Goal: Task Accomplishment & Management: Complete application form

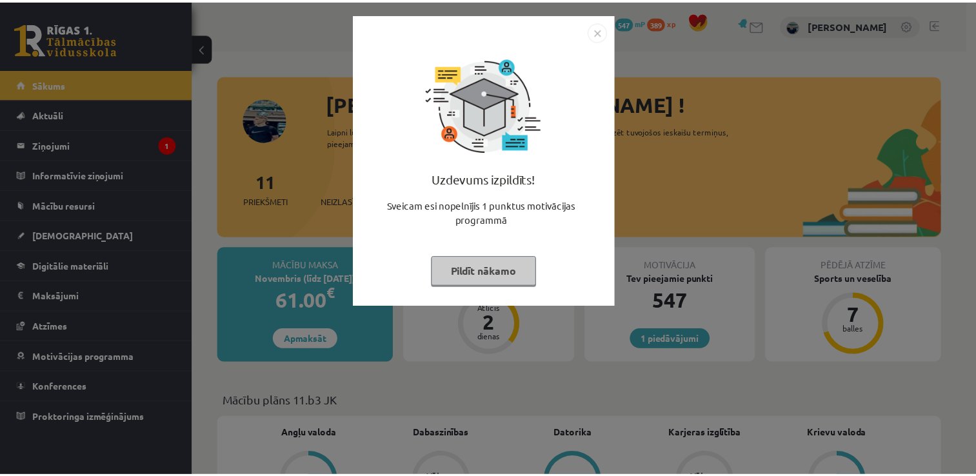
scroll to position [129, 0]
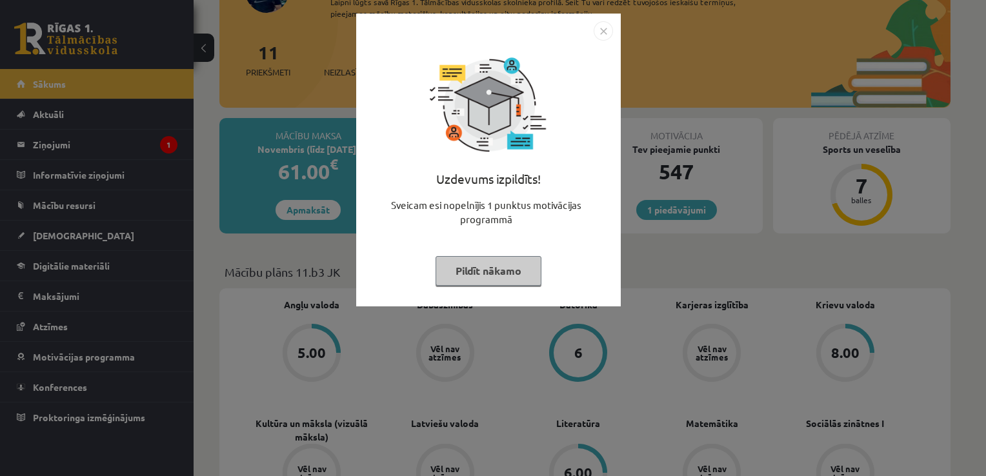
click at [475, 270] on button "Pildīt nākamo" at bounding box center [488, 271] width 106 height 30
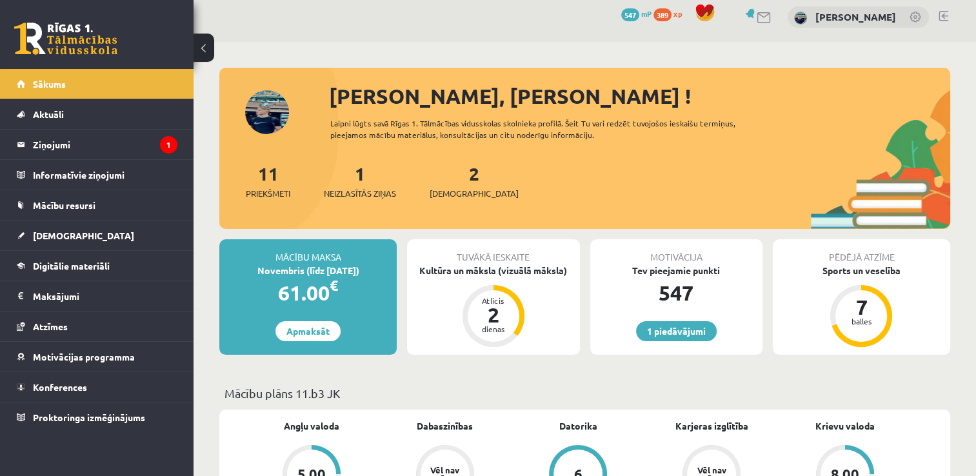
scroll to position [0, 0]
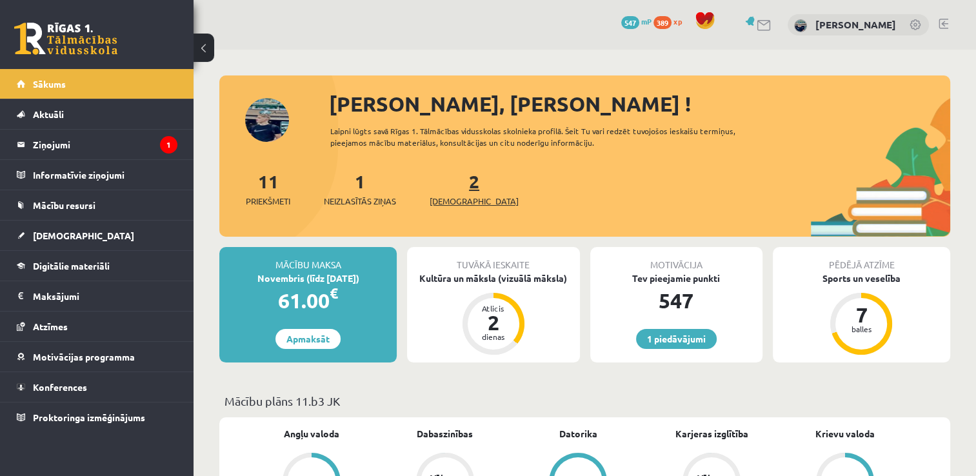
click at [450, 202] on span "[DEMOGRAPHIC_DATA]" at bounding box center [474, 201] width 89 height 13
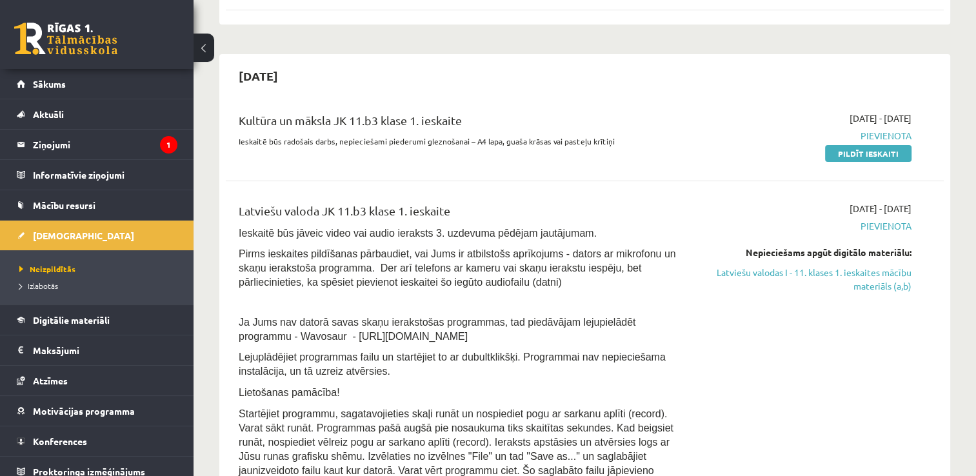
scroll to position [258, 0]
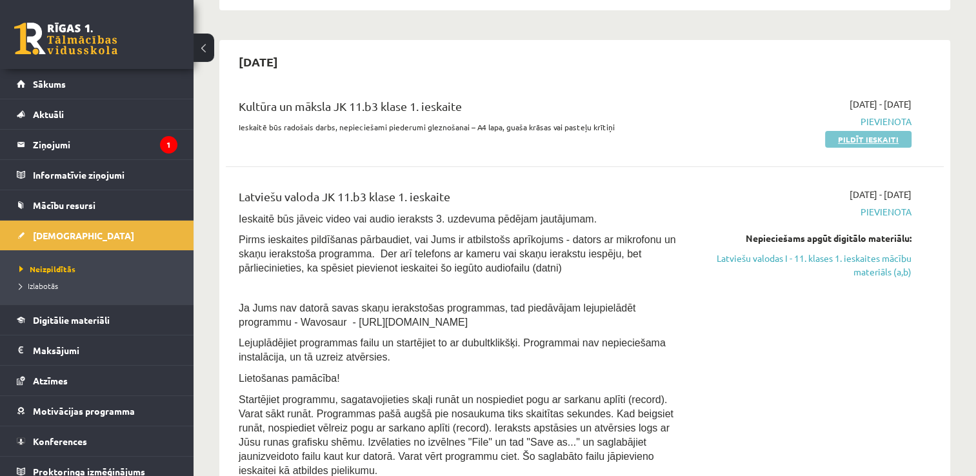
click at [872, 135] on link "Pildīt ieskaiti" at bounding box center [868, 139] width 86 height 17
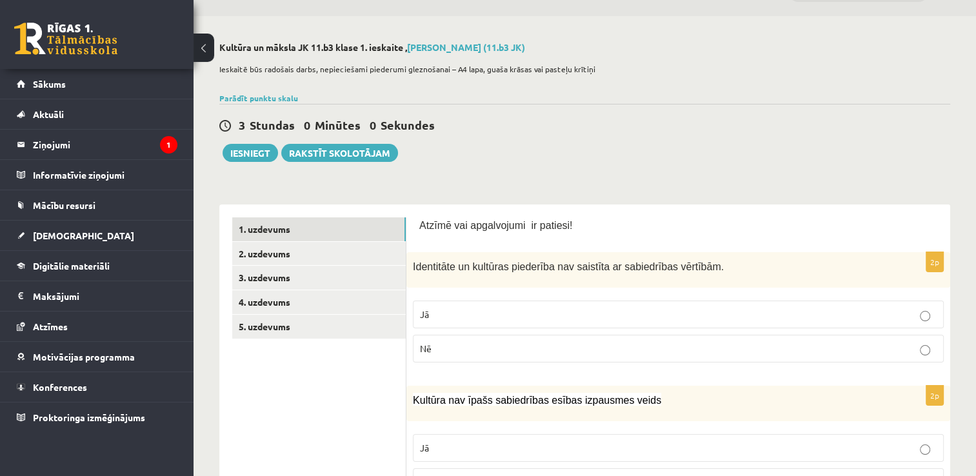
scroll to position [129, 0]
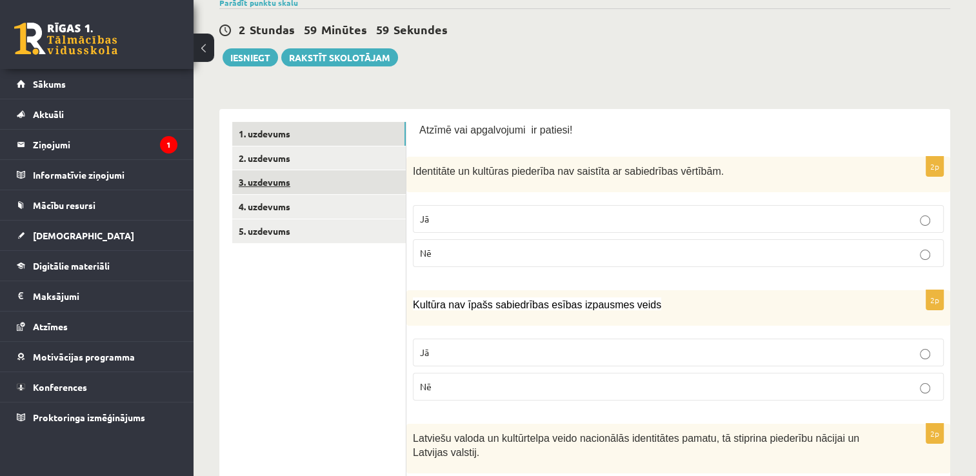
click at [288, 177] on link "3. uzdevums" at bounding box center [319, 182] width 174 height 24
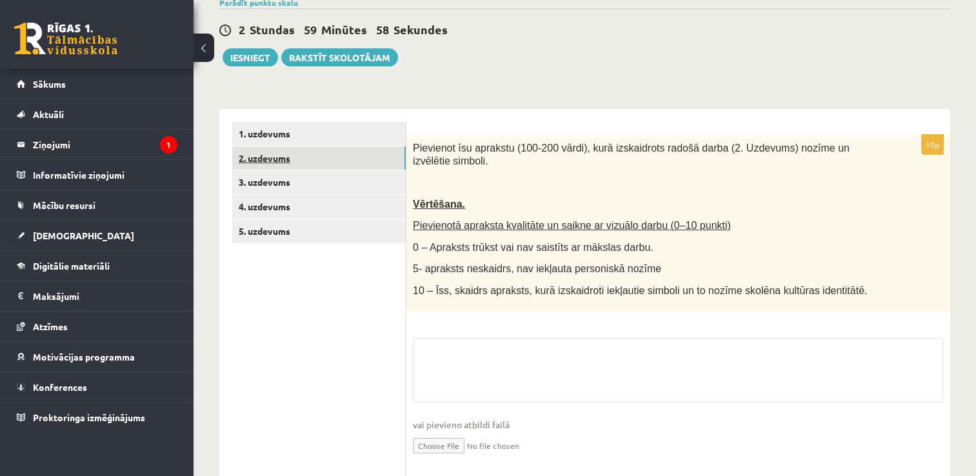
click at [280, 167] on link "2. uzdevums" at bounding box center [319, 158] width 174 height 24
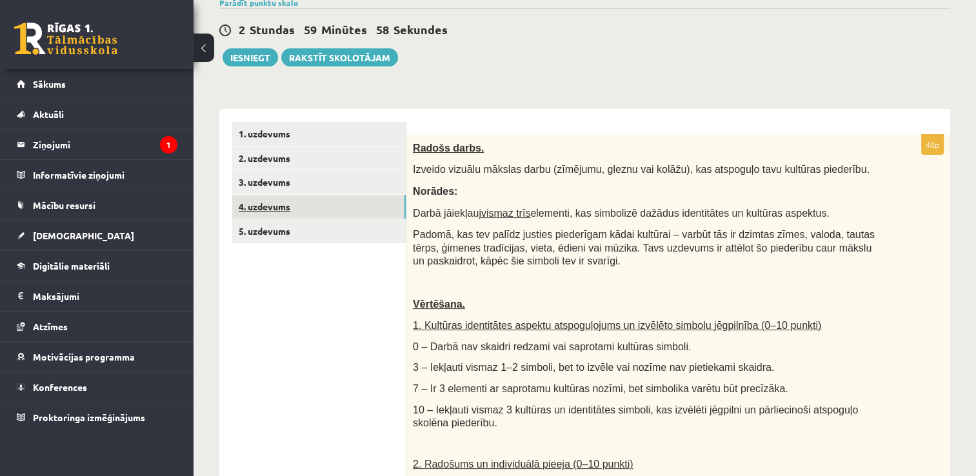
click at [274, 207] on link "4. uzdevums" at bounding box center [319, 207] width 174 height 24
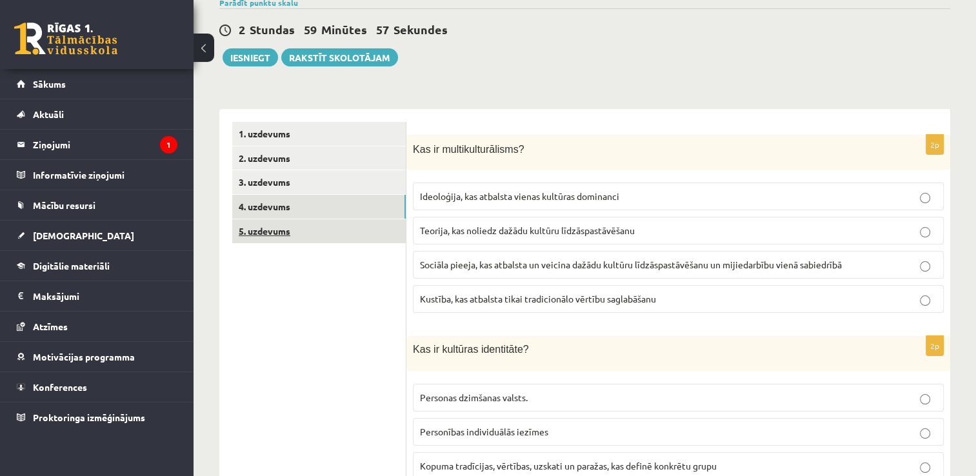
click at [275, 230] on link "5. uzdevums" at bounding box center [319, 231] width 174 height 24
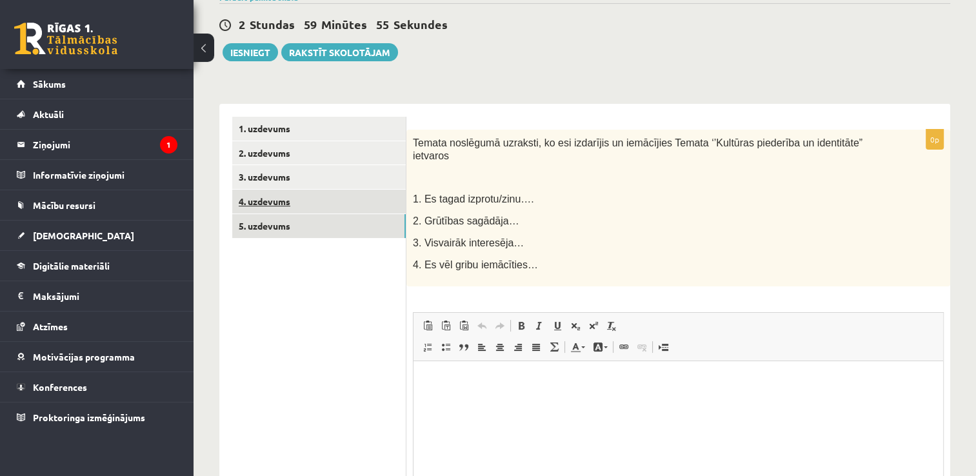
scroll to position [0, 0]
click at [267, 200] on link "4. uzdevums" at bounding box center [319, 202] width 174 height 24
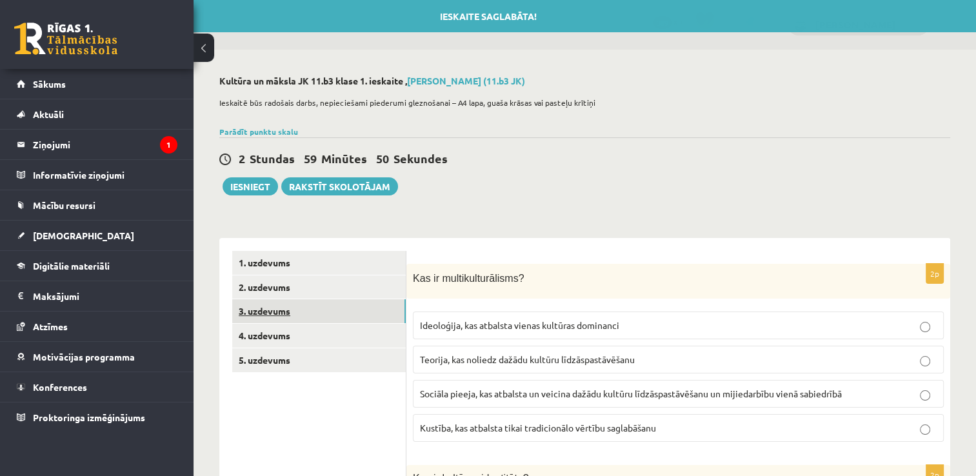
click at [275, 322] on link "3. uzdevums" at bounding box center [319, 311] width 174 height 24
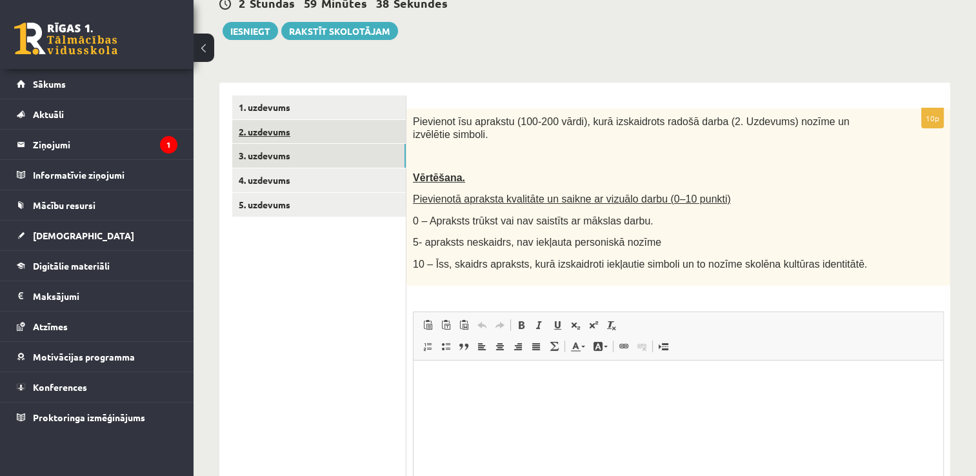
click at [299, 135] on link "2. uzdevums" at bounding box center [319, 132] width 174 height 24
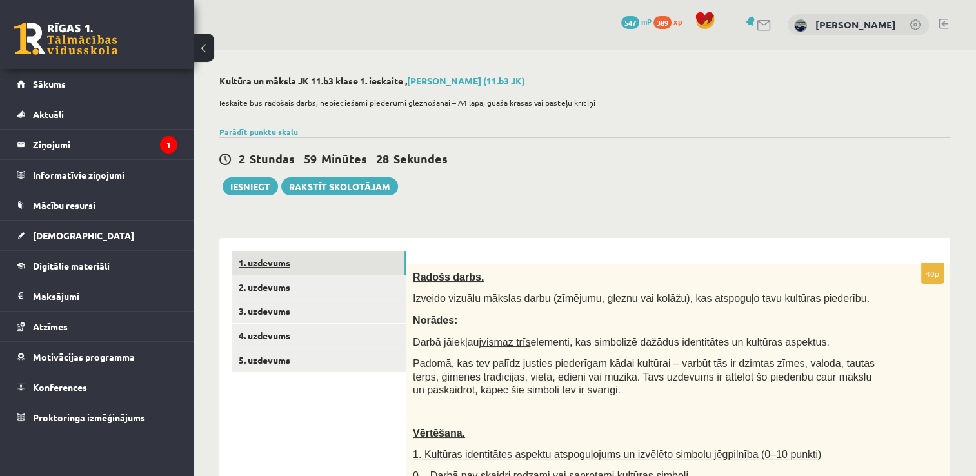
click at [276, 263] on link "1. uzdevums" at bounding box center [319, 263] width 174 height 24
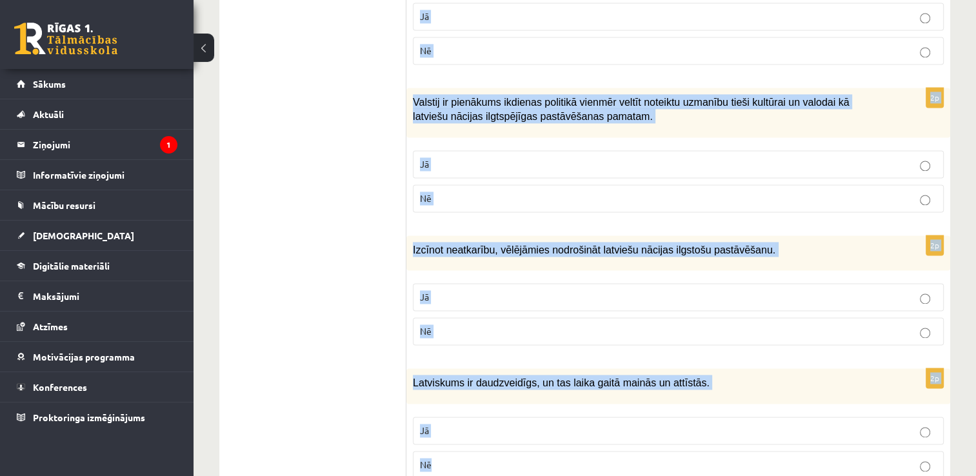
scroll to position [1869, 0]
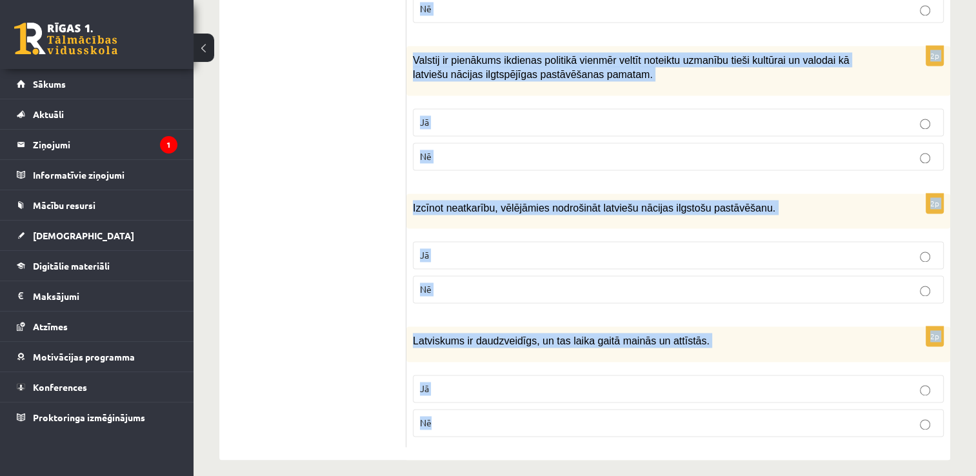
drag, startPoint x: 413, startPoint y: 105, endPoint x: 856, endPoint y: 469, distance: 573.5
copy form "Identitāte un kultūras piederība nav saistīta ar sabiedrības vērtībām. Jā Nē 2p…"
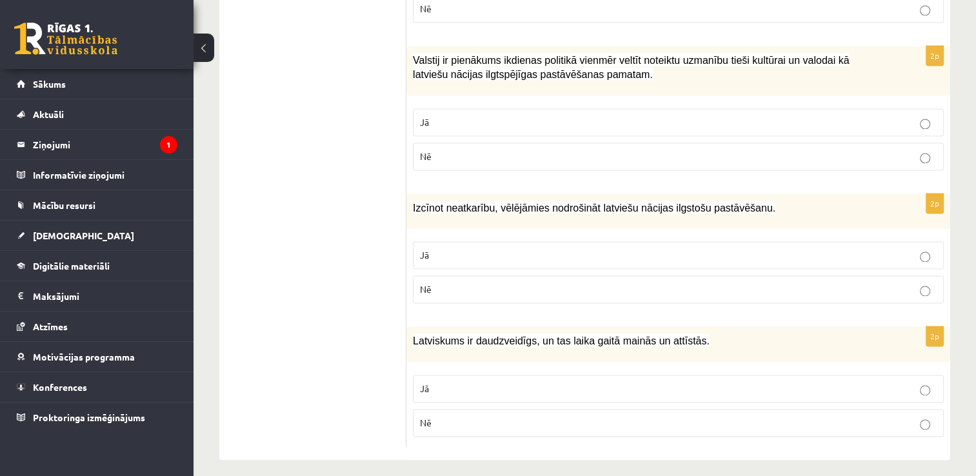
drag, startPoint x: 346, startPoint y: 170, endPoint x: 343, endPoint y: 161, distance: 9.6
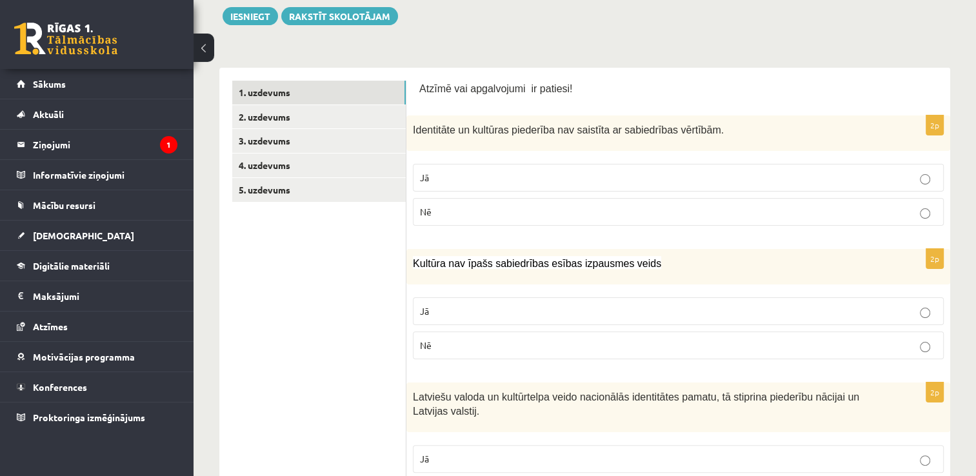
scroll to position [194, 0]
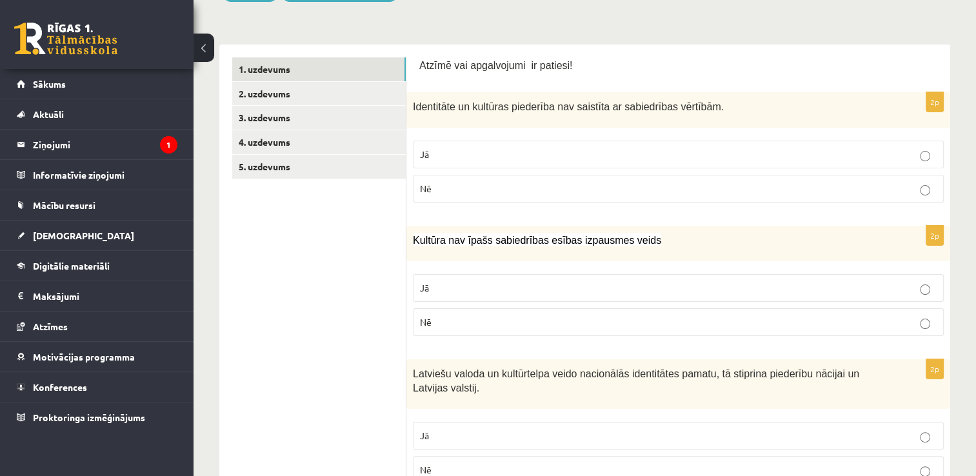
click at [450, 182] on p "Nē" at bounding box center [678, 189] width 517 height 14
click at [452, 315] on label "Nē" at bounding box center [678, 322] width 531 height 28
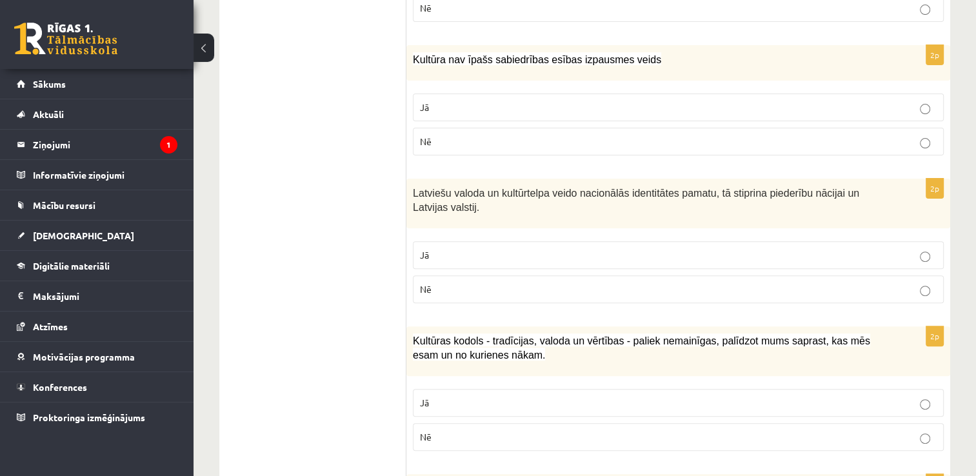
scroll to position [452, 0]
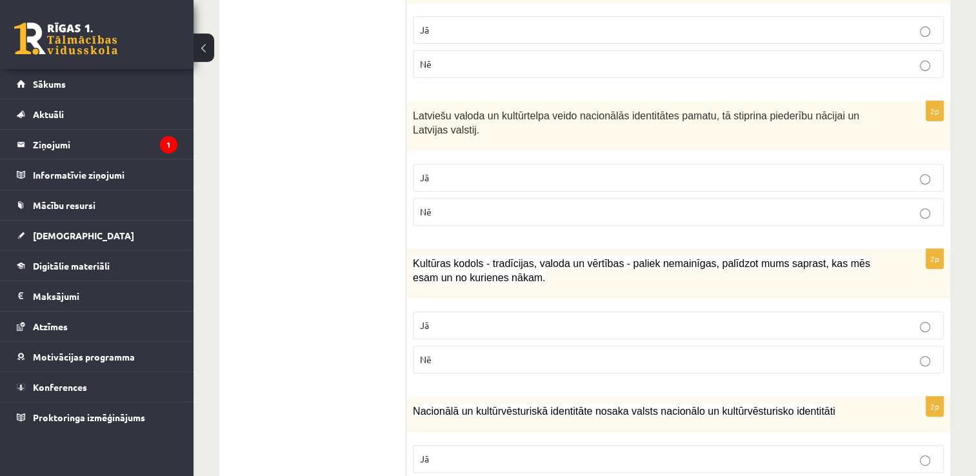
click at [474, 171] on p "Jā" at bounding box center [678, 178] width 517 height 14
click at [456, 325] on p "Jā" at bounding box center [678, 326] width 517 height 14
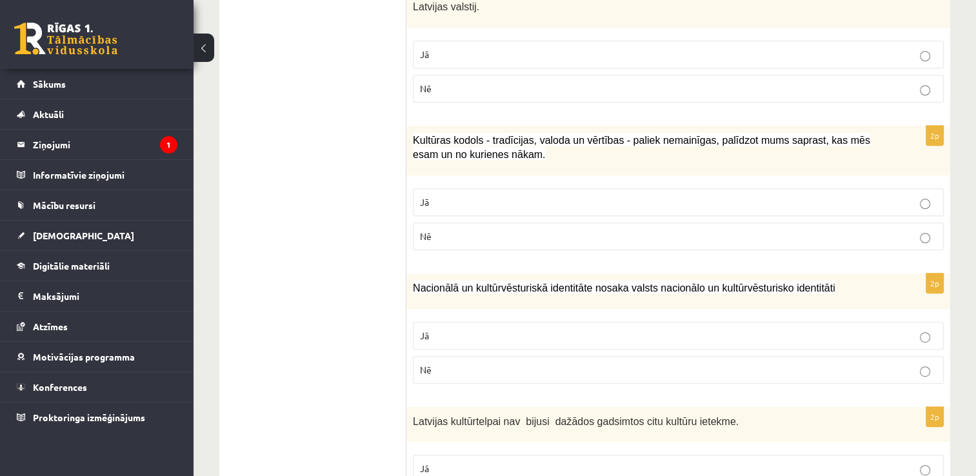
scroll to position [710, 0]
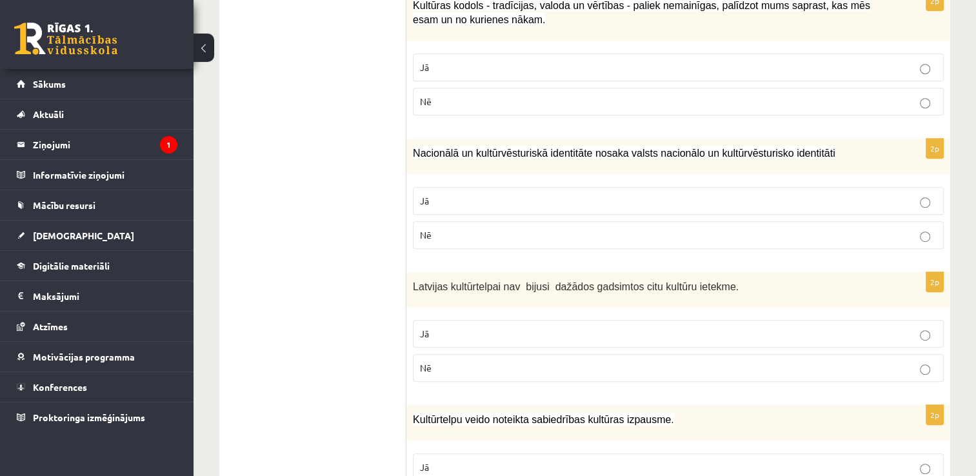
click at [462, 200] on p "Jā" at bounding box center [678, 201] width 517 height 14
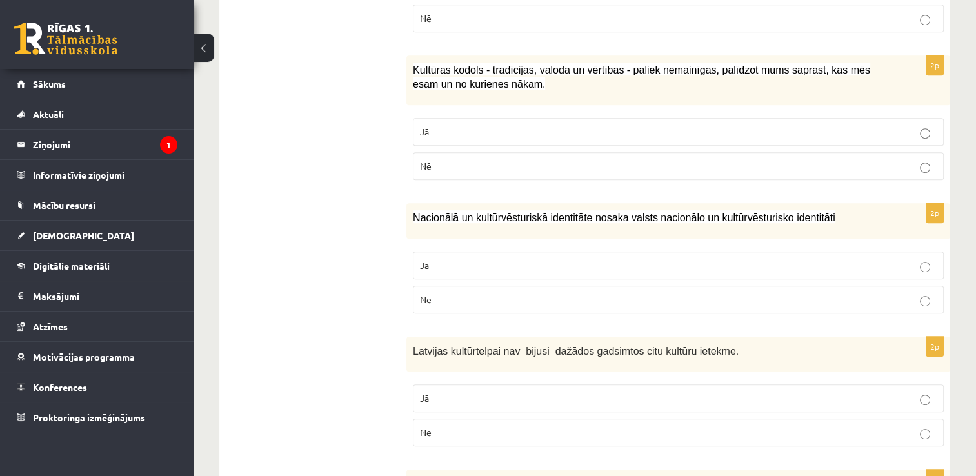
scroll to position [774, 0]
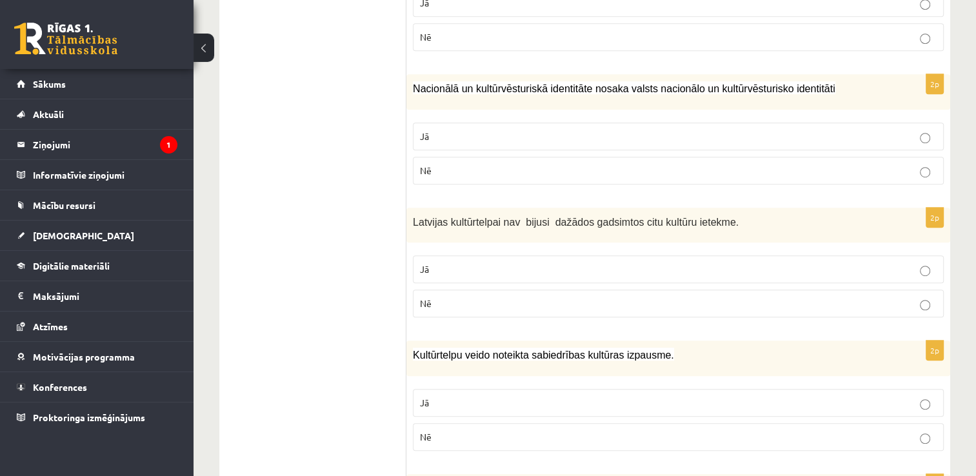
click at [443, 299] on p "Nē" at bounding box center [678, 304] width 517 height 14
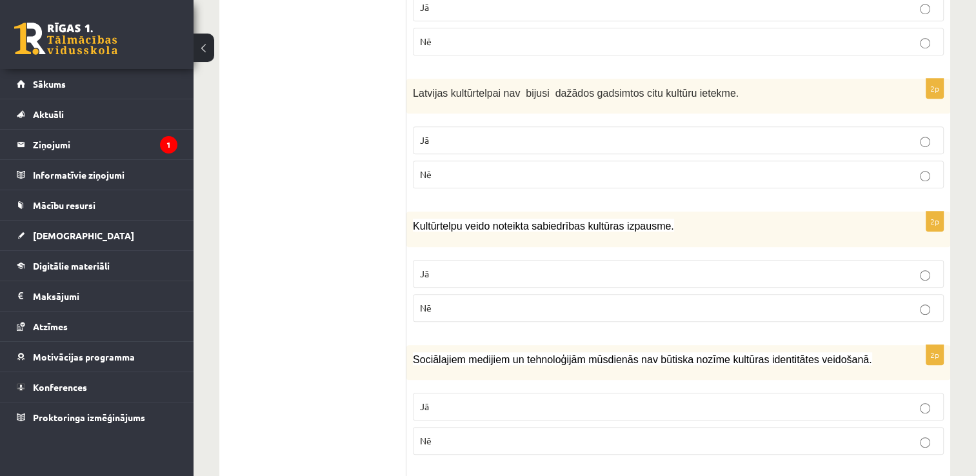
click at [457, 306] on p "Nē" at bounding box center [678, 308] width 517 height 14
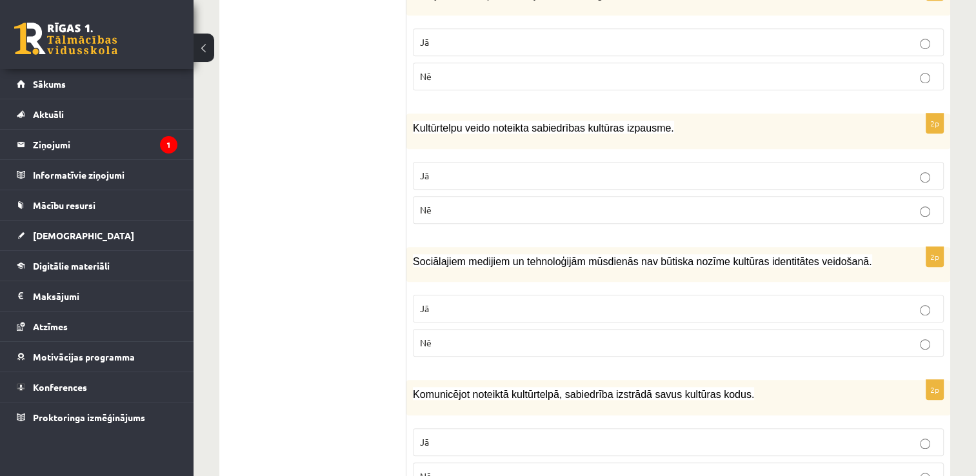
scroll to position [1032, 0]
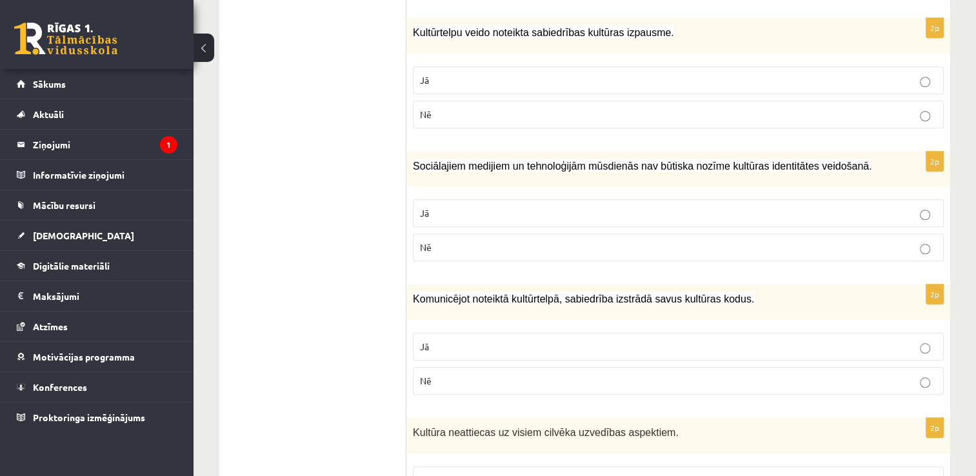
click at [486, 244] on p "Nē" at bounding box center [678, 248] width 517 height 14
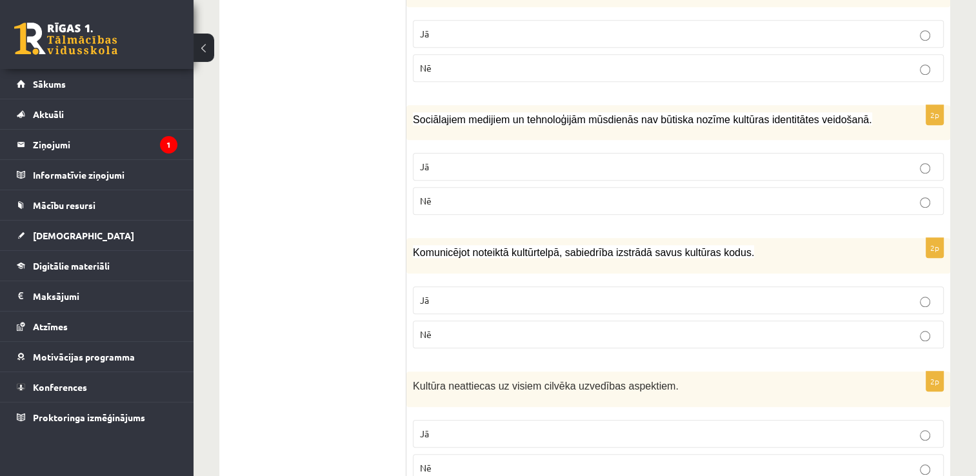
scroll to position [1226, 0]
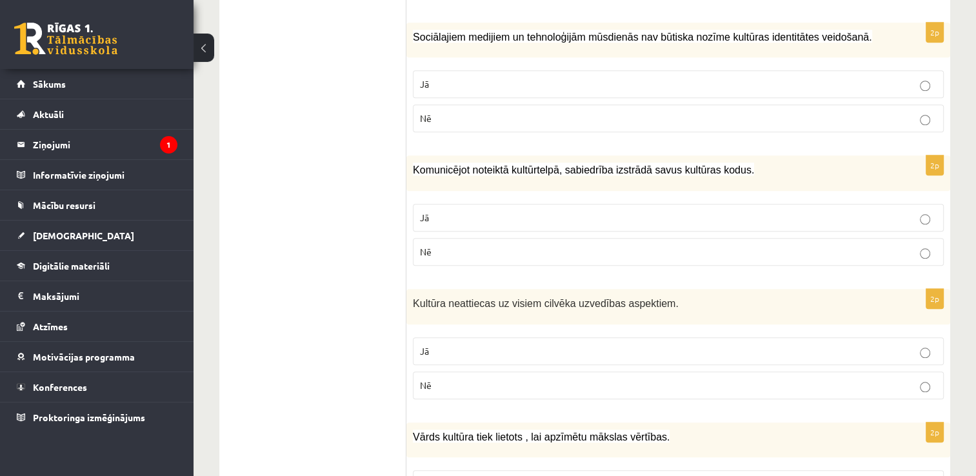
click at [494, 245] on p "Nē" at bounding box center [678, 252] width 517 height 14
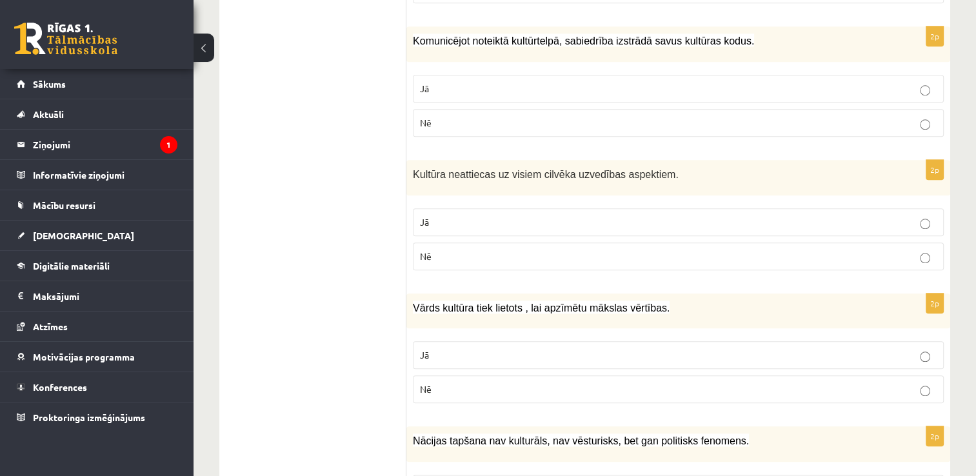
click at [445, 251] on p "Nē" at bounding box center [678, 257] width 517 height 14
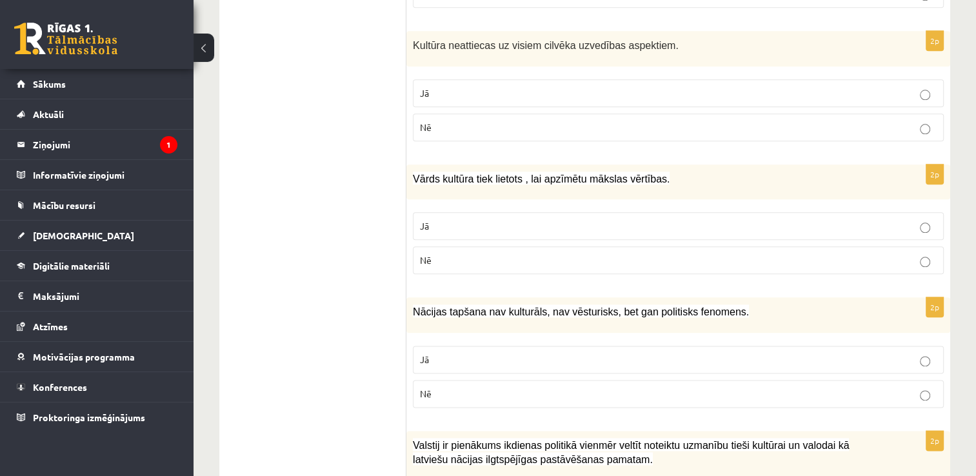
scroll to position [1484, 0]
click at [432, 225] on p "Jā" at bounding box center [678, 226] width 517 height 14
click at [477, 387] on p "Nē" at bounding box center [678, 394] width 517 height 14
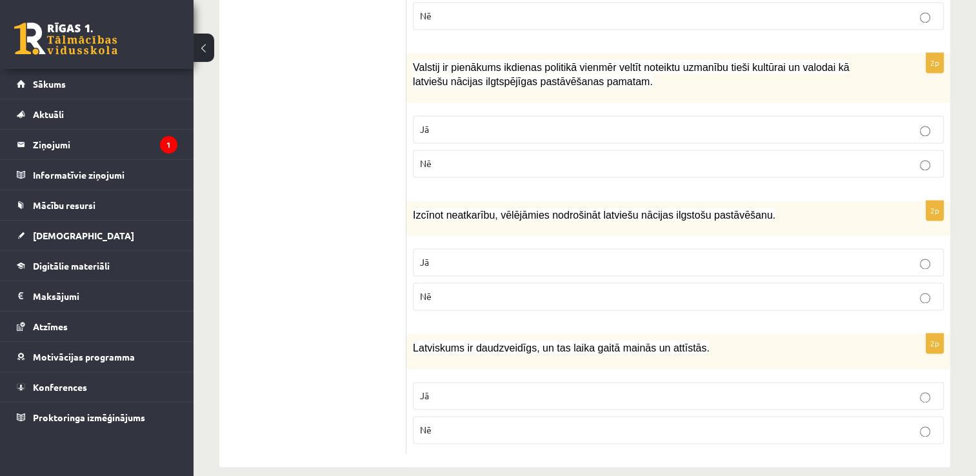
scroll to position [1869, 0]
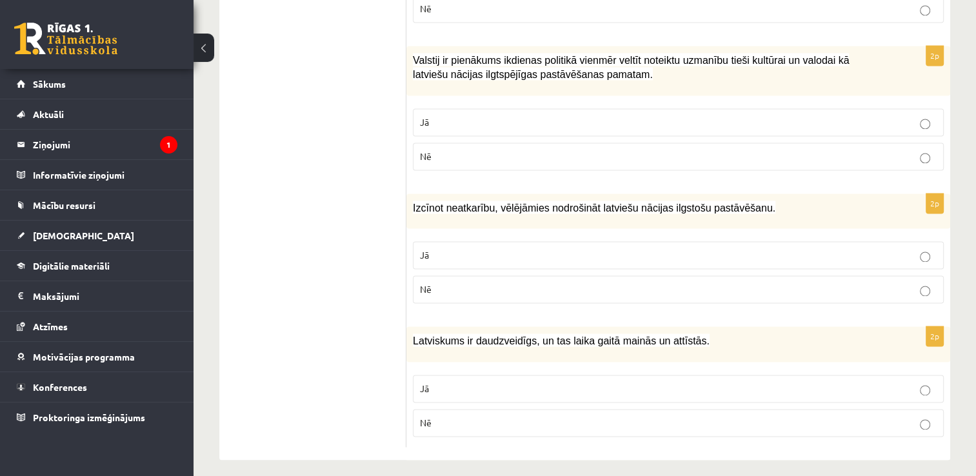
click at [432, 117] on p "Jā" at bounding box center [678, 122] width 517 height 14
click at [446, 259] on label "Jā" at bounding box center [678, 255] width 531 height 28
click at [454, 421] on label "Nē" at bounding box center [678, 423] width 531 height 28
click at [446, 395] on fieldset "Jā Nē" at bounding box center [678, 404] width 531 height 72
click at [475, 392] on label "Jā" at bounding box center [678, 389] width 531 height 28
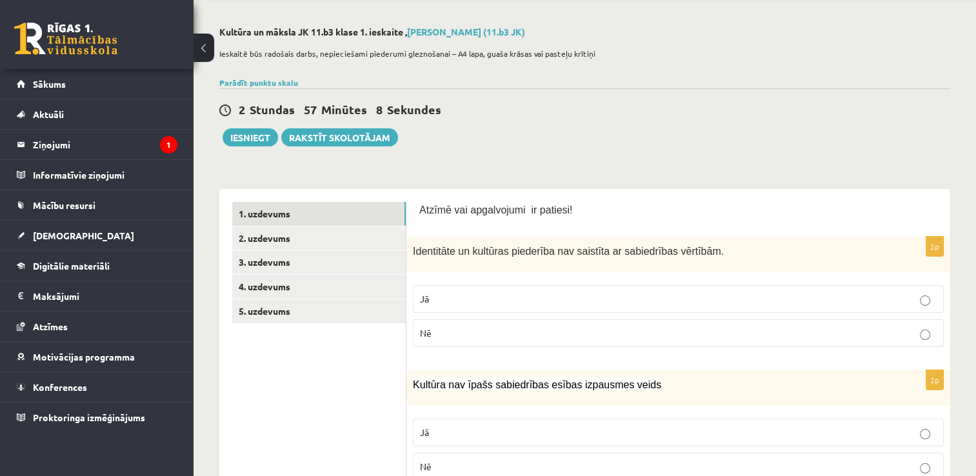
scroll to position [0, 0]
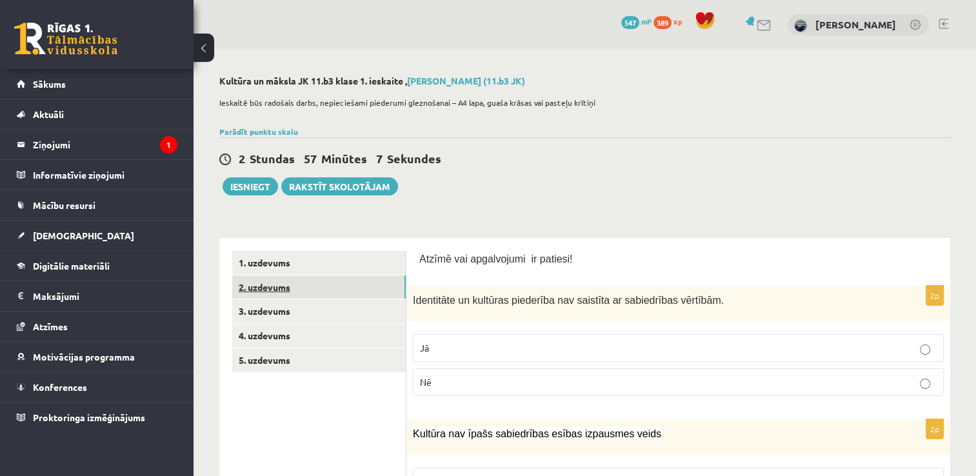
click at [271, 283] on link "2. uzdevums" at bounding box center [319, 287] width 174 height 24
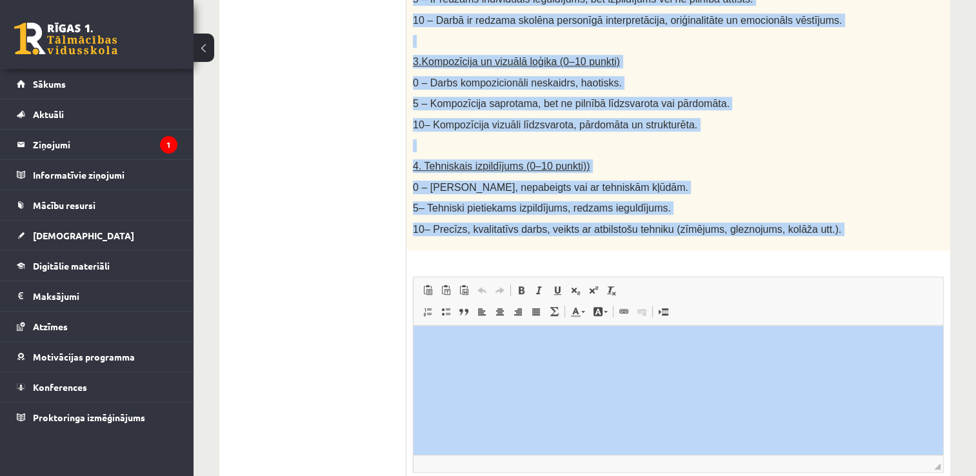
scroll to position [742, 0]
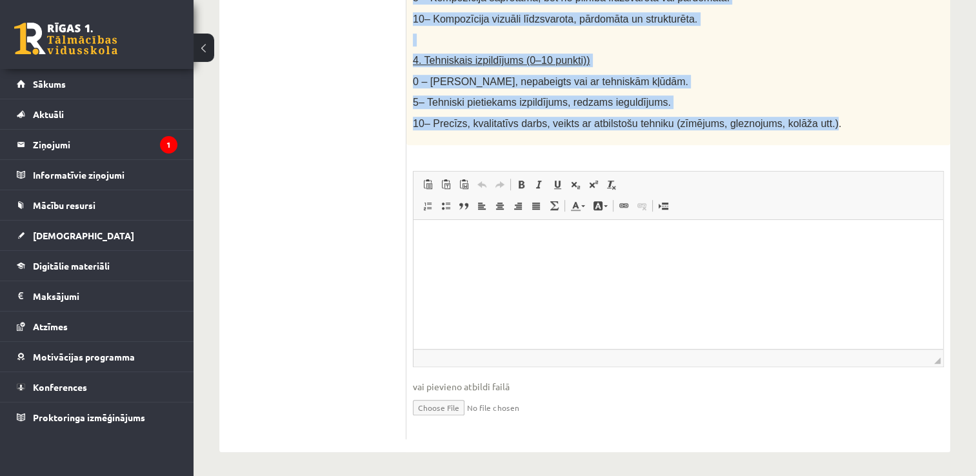
drag, startPoint x: 415, startPoint y: 237, endPoint x: 797, endPoint y: 132, distance: 396.2
copy div "zveido vizuālu mākslas darbu (zīmējumu, gleznu vai kolāžu), kas atspoguļo tavu …"
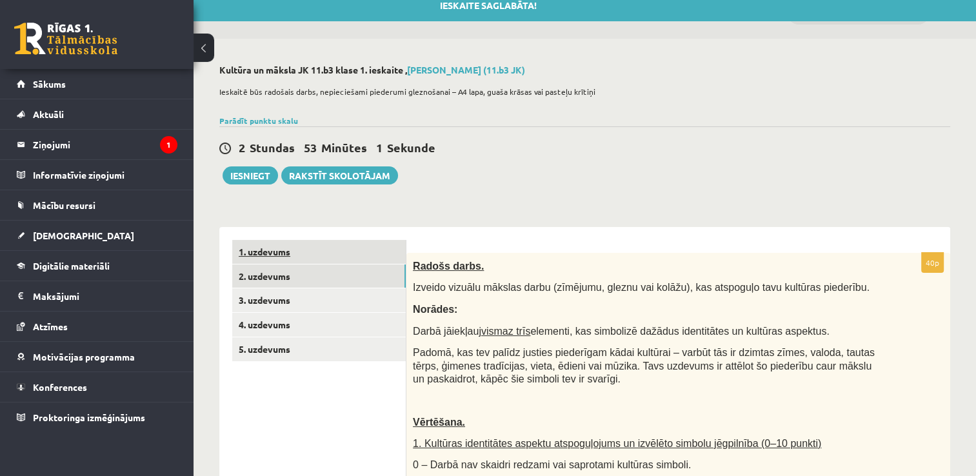
scroll to position [0, 0]
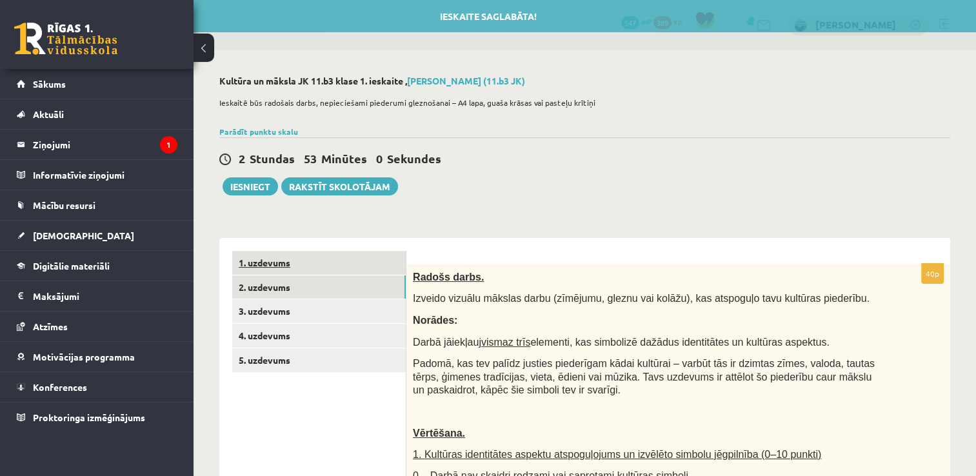
click at [285, 270] on link "1. uzdevums" at bounding box center [319, 263] width 174 height 24
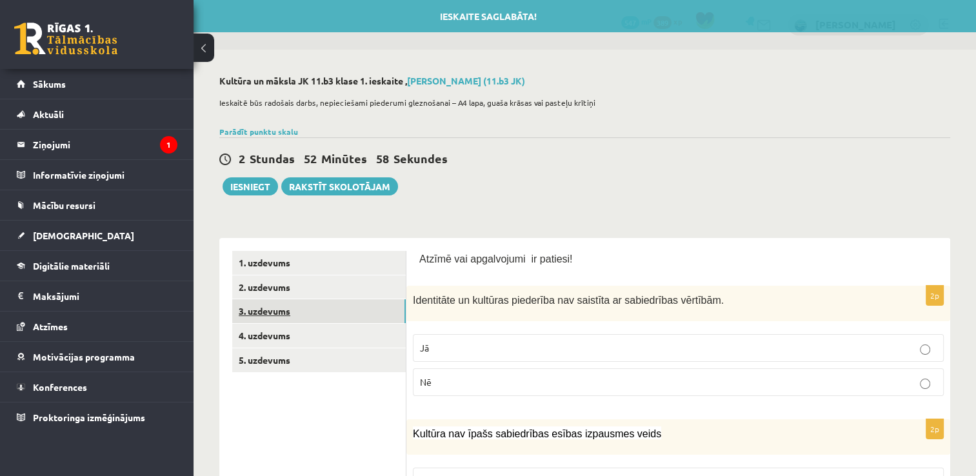
click at [263, 308] on link "3. uzdevums" at bounding box center [319, 311] width 174 height 24
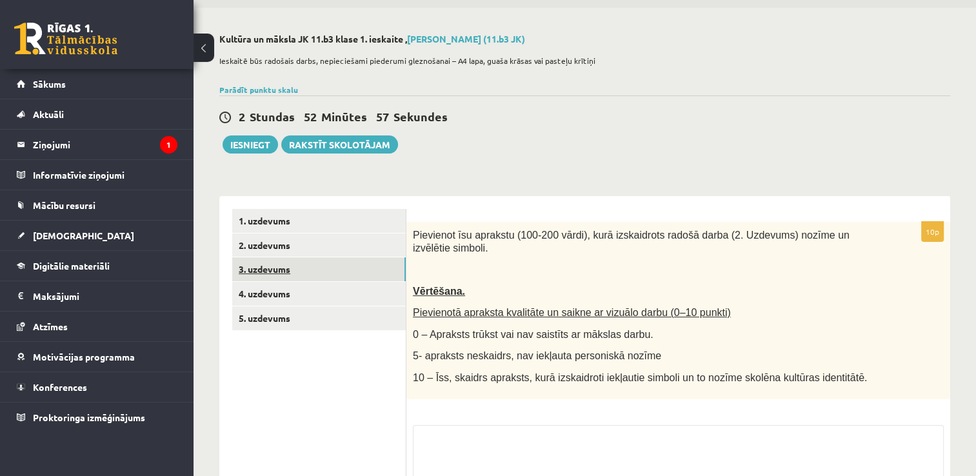
scroll to position [65, 0]
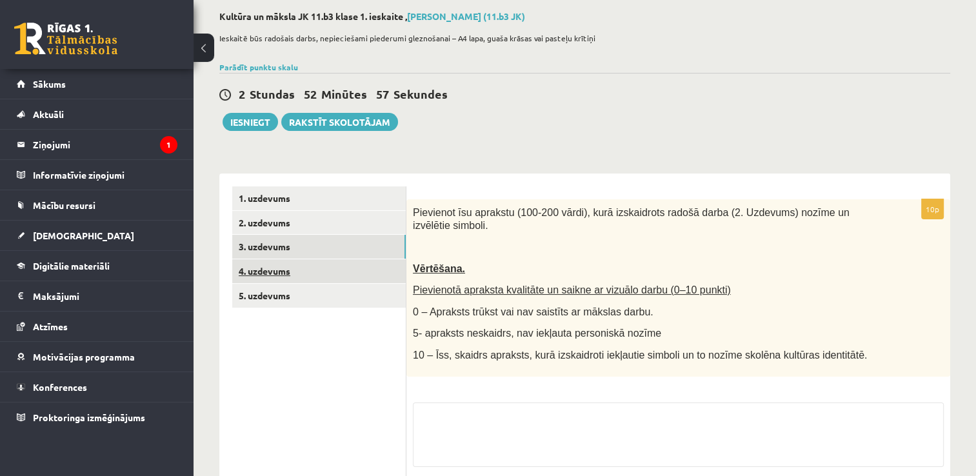
click at [292, 270] on link "4. uzdevums" at bounding box center [319, 271] width 174 height 24
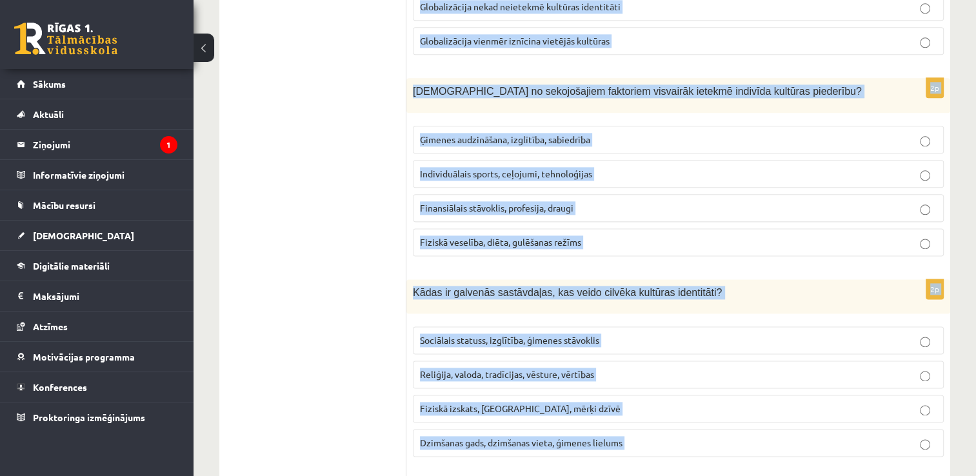
scroll to position [1828, 0]
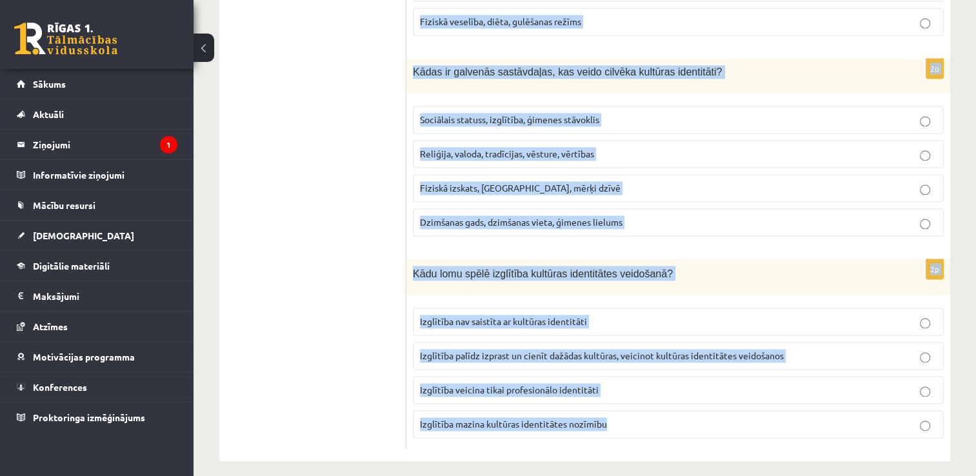
drag, startPoint x: 410, startPoint y: 146, endPoint x: 798, endPoint y: 450, distance: 493.0
copy form "Kas ir multikulturālisms? Ideoloģija, kas atbalsta vienas kultūras dominanci Te…"
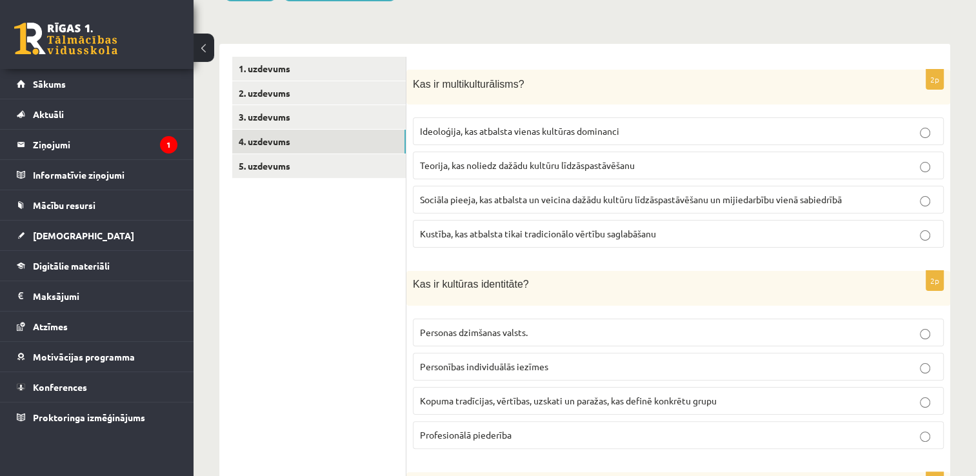
scroll to position [323, 0]
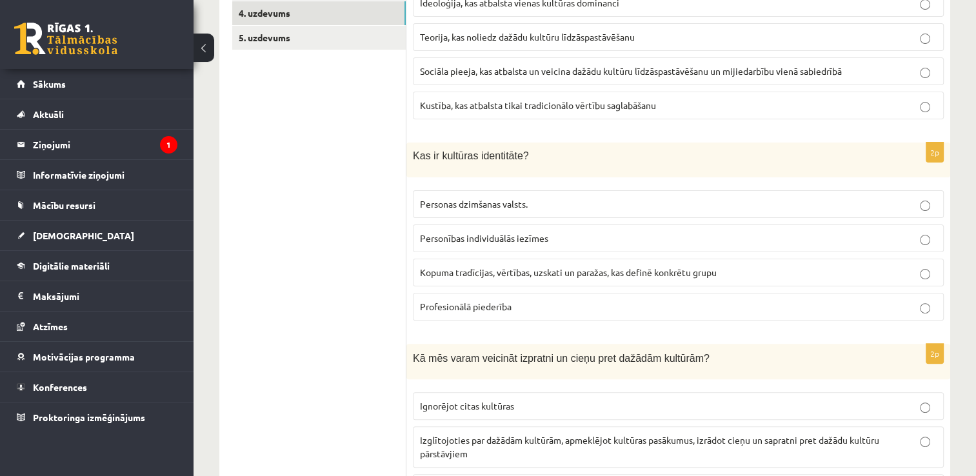
click at [500, 70] on span "Sociāla pieeja, kas atbalsta un veicina dažādu kultūru līdzāspastāvēšanu un mij…" at bounding box center [631, 71] width 422 height 12
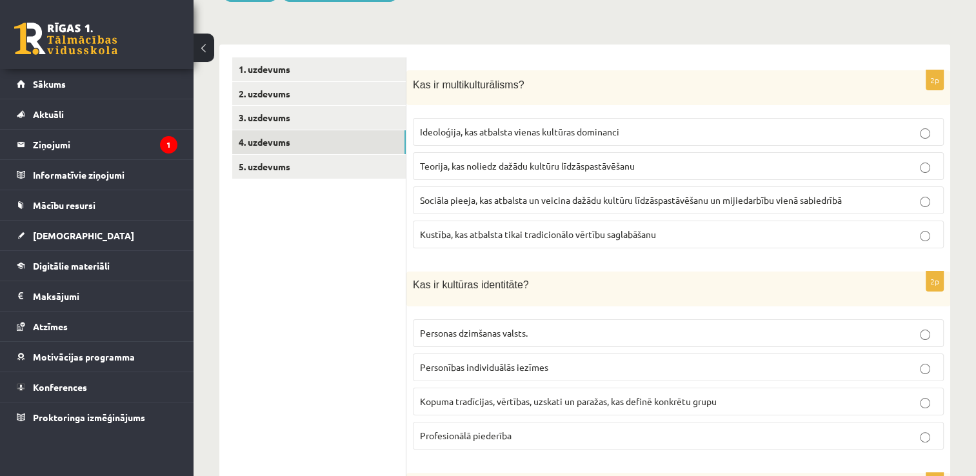
scroll to position [387, 0]
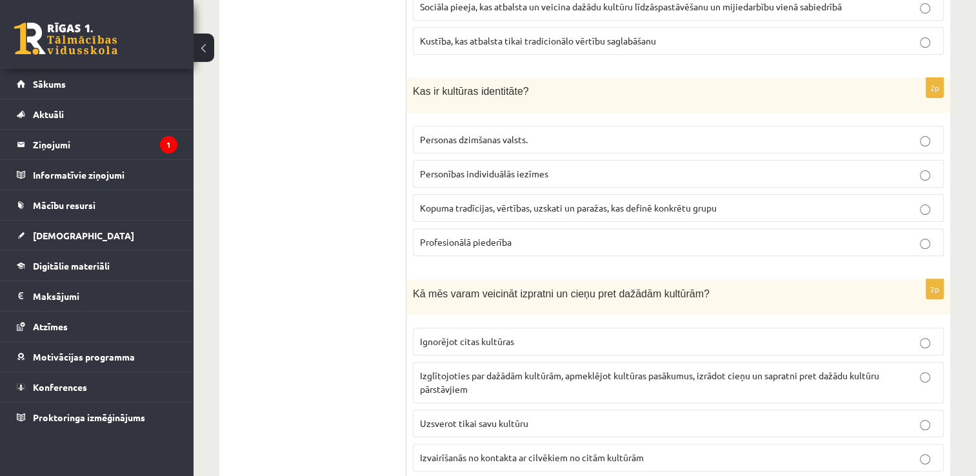
click at [494, 210] on span "Kopuma tradīcijas, vērtības, uzskati un paražas, kas definē konkrētu grupu" at bounding box center [568, 208] width 297 height 12
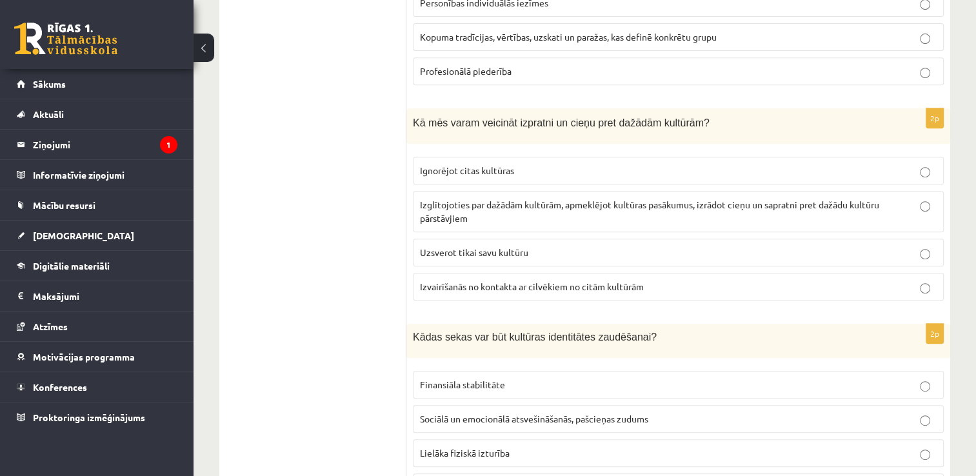
scroll to position [581, 0]
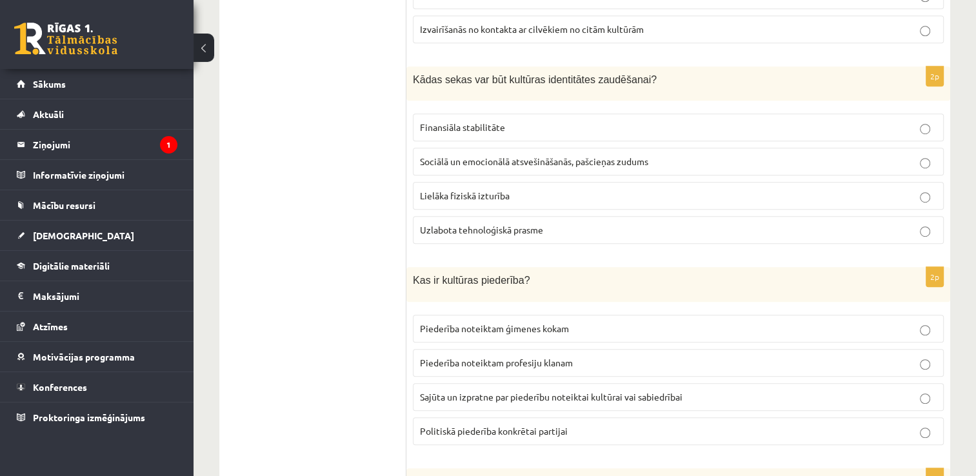
scroll to position [839, 0]
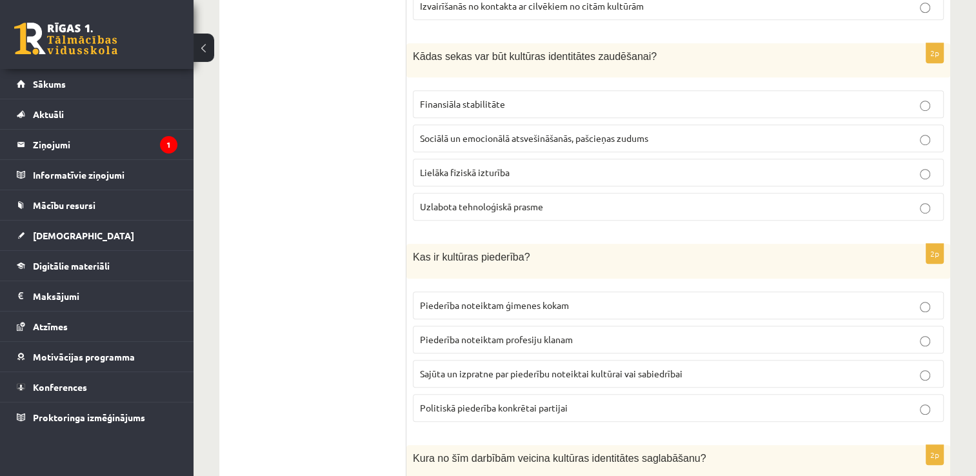
click at [506, 137] on span "Sociālā un emocionālā atsvešināšanās, pašcieņas zudums" at bounding box center [534, 138] width 228 height 12
click at [492, 368] on span "Sajūta un izpratne par piederību noteiktai kultūrai vai sabiedrībai" at bounding box center [551, 374] width 263 height 12
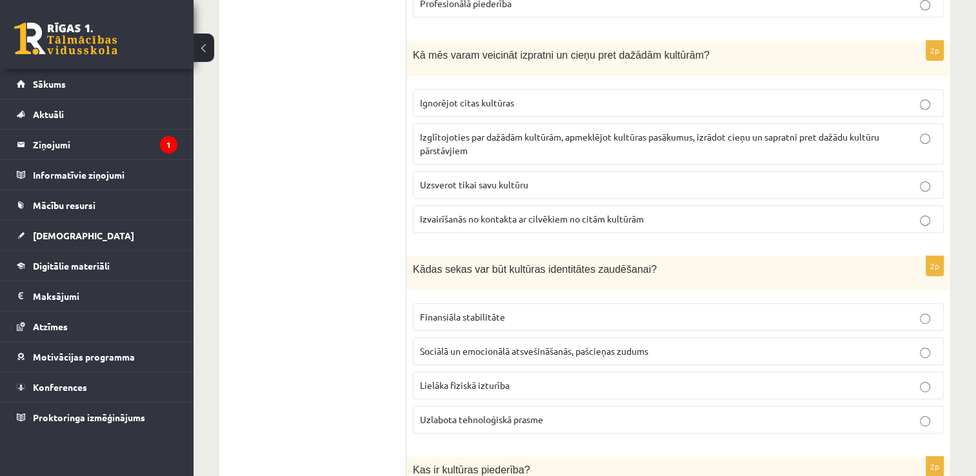
scroll to position [581, 0]
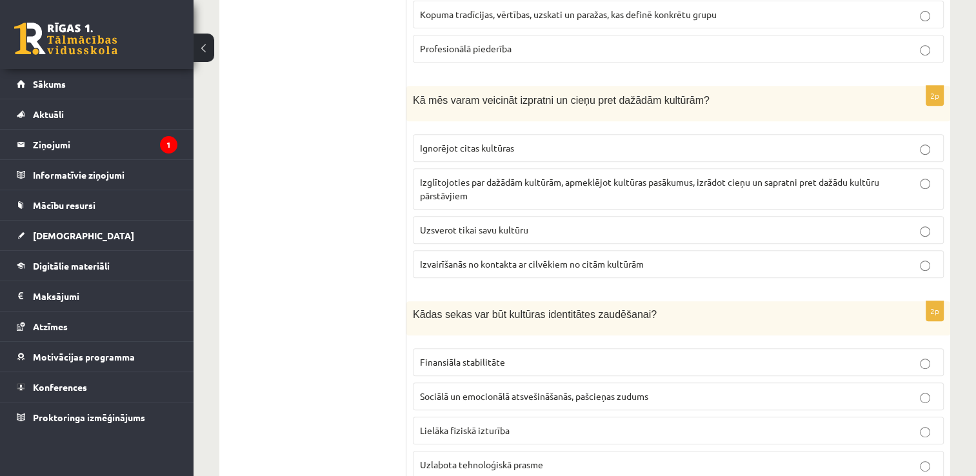
click at [473, 188] on p "Izglītojoties par dažādām kultūrām, apmeklējot kultūras pasākumus, izrādot cieņ…" at bounding box center [678, 188] width 517 height 27
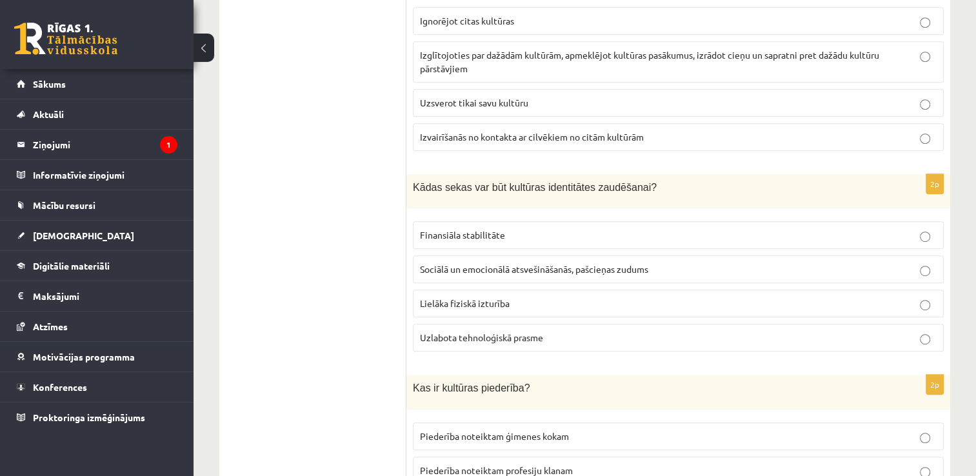
scroll to position [839, 0]
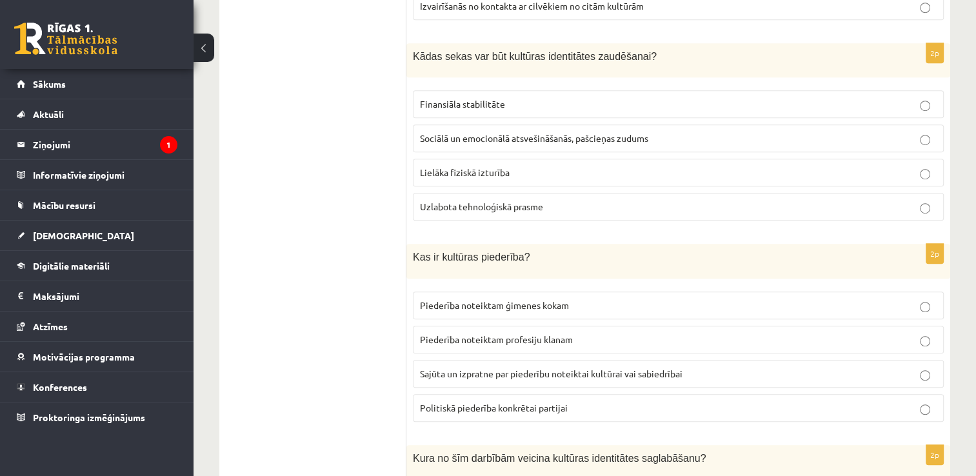
click at [509, 174] on p "Lielāka fiziskā izturība" at bounding box center [678, 173] width 517 height 14
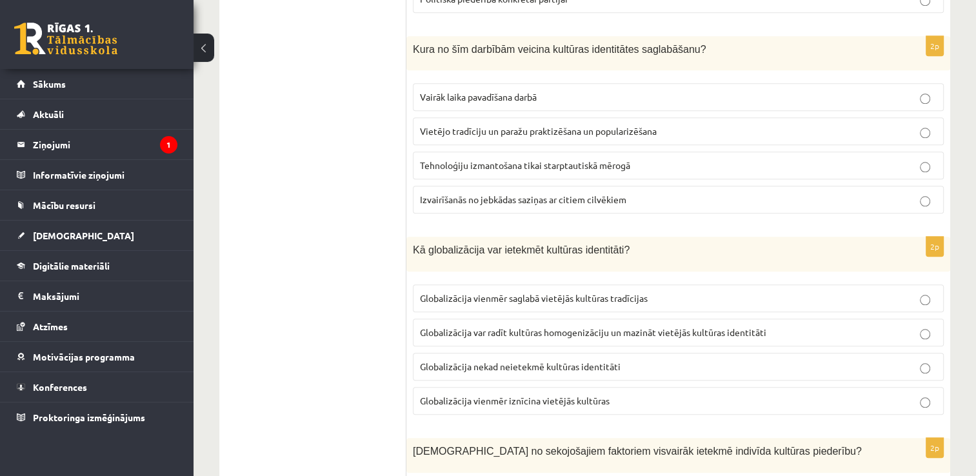
scroll to position [1226, 0]
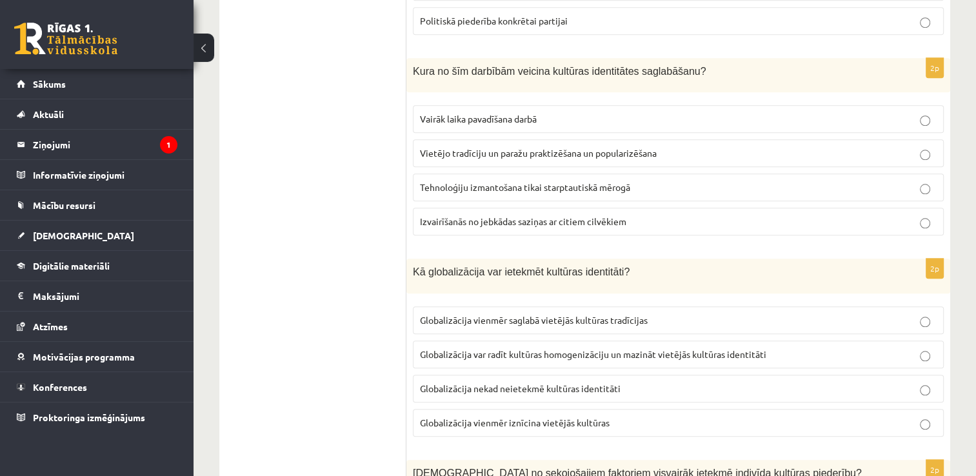
click at [452, 147] on span "Vietējo tradīciju un paražu praktizēšana un popularizēšana" at bounding box center [538, 153] width 237 height 12
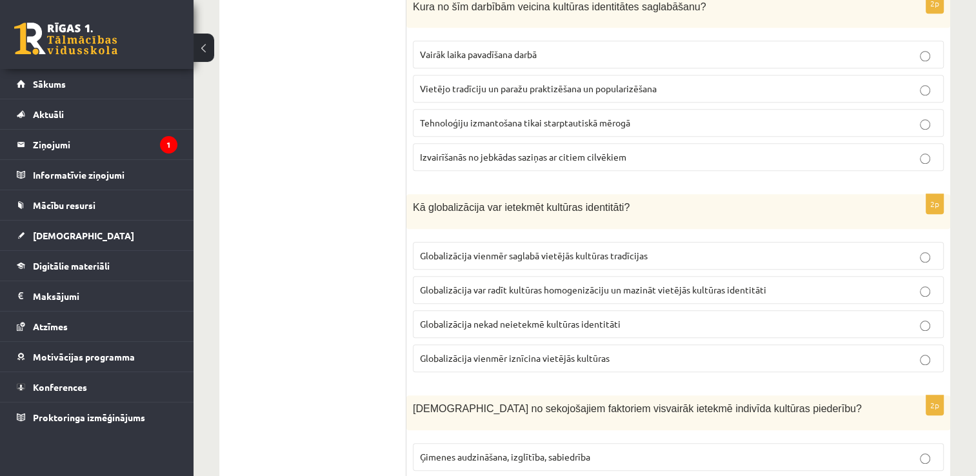
click at [450, 250] on span "Globalizācija vienmēr saglabā vietējās kultūras tradīcijas" at bounding box center [534, 256] width 228 height 12
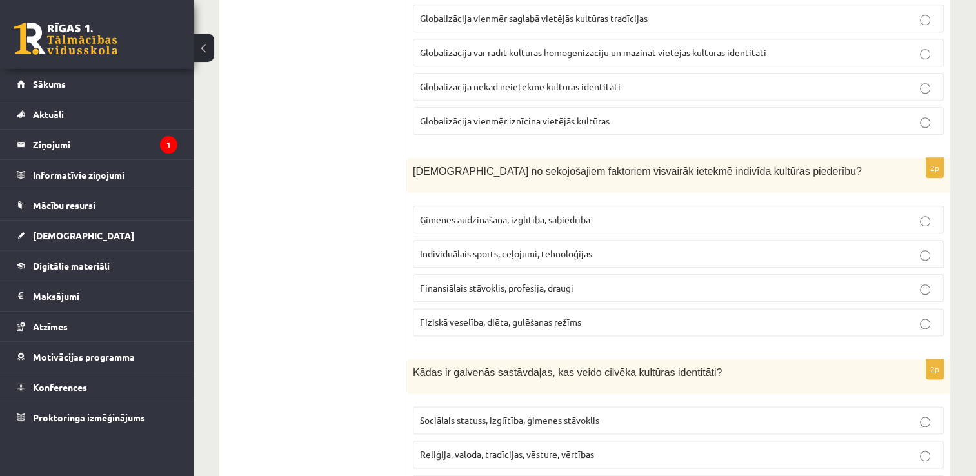
scroll to position [1548, 0]
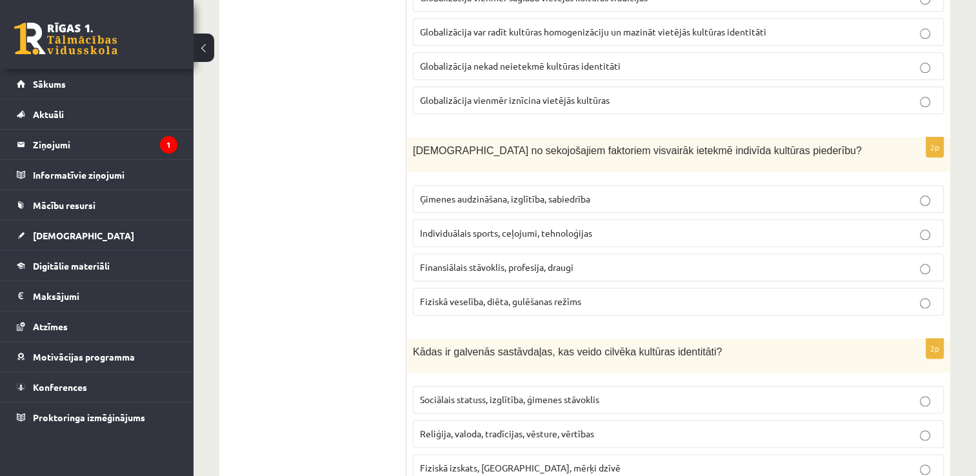
drag, startPoint x: 488, startPoint y: 195, endPoint x: 539, endPoint y: 227, distance: 60.9
click at [488, 195] on span "Ģimenes audzināšana, izglītība, sabiedrība" at bounding box center [505, 199] width 170 height 12
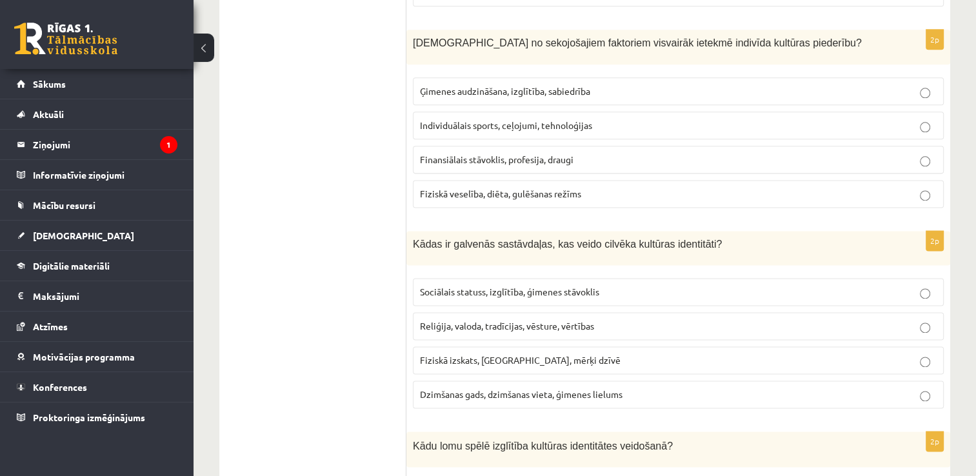
scroll to position [1677, 0]
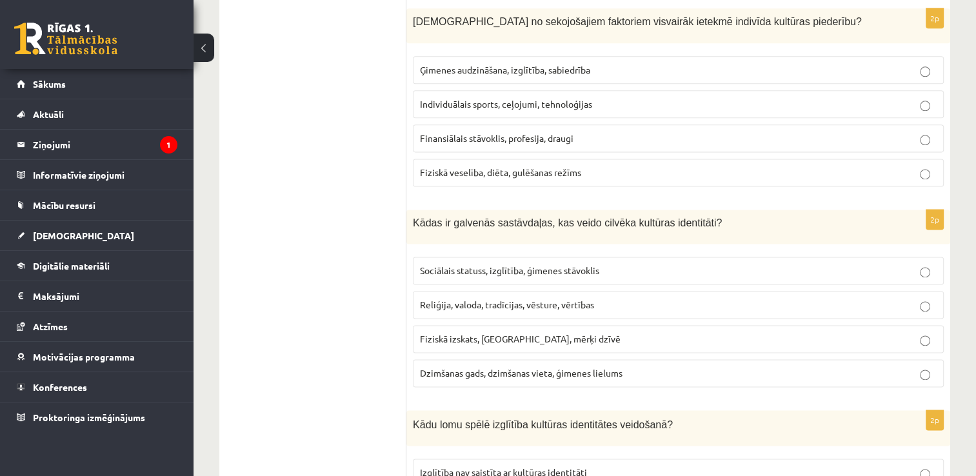
click at [561, 265] on span "Sociālais statuss, izglītība, ģimenes stāvoklis" at bounding box center [509, 271] width 179 height 12
click at [585, 334] on p "Fiziskā izskats, hobiji, mērķi dzīvē" at bounding box center [678, 339] width 517 height 14
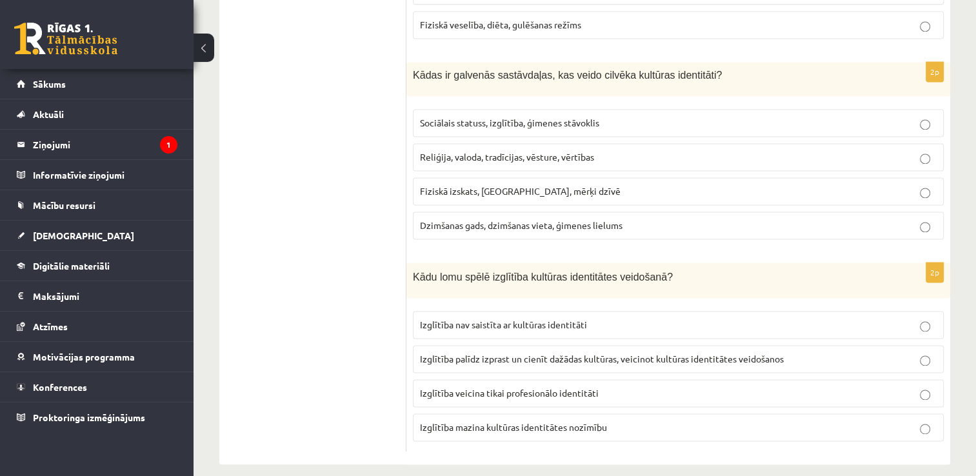
scroll to position [1828, 0]
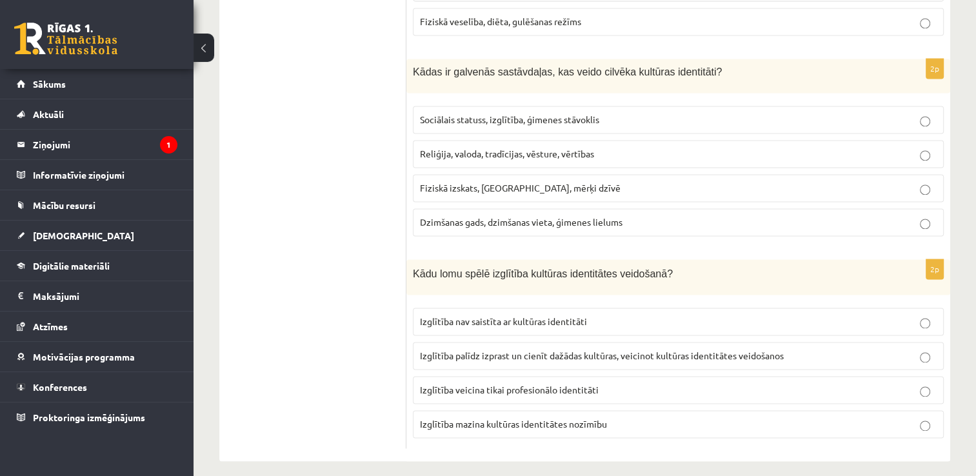
click at [488, 350] on span "Izglītība palīdz izprast un cienīt dažādas kultūras, veicinot kultūras identitā…" at bounding box center [602, 356] width 364 height 12
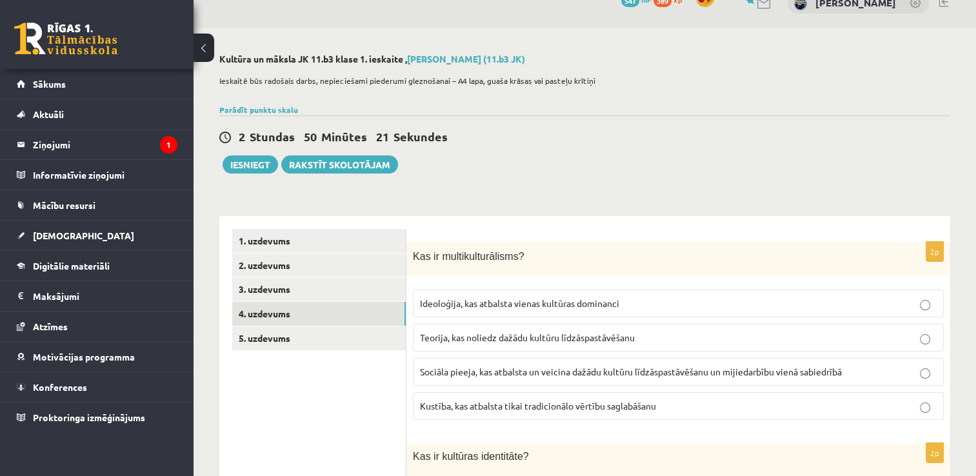
scroll to position [0, 0]
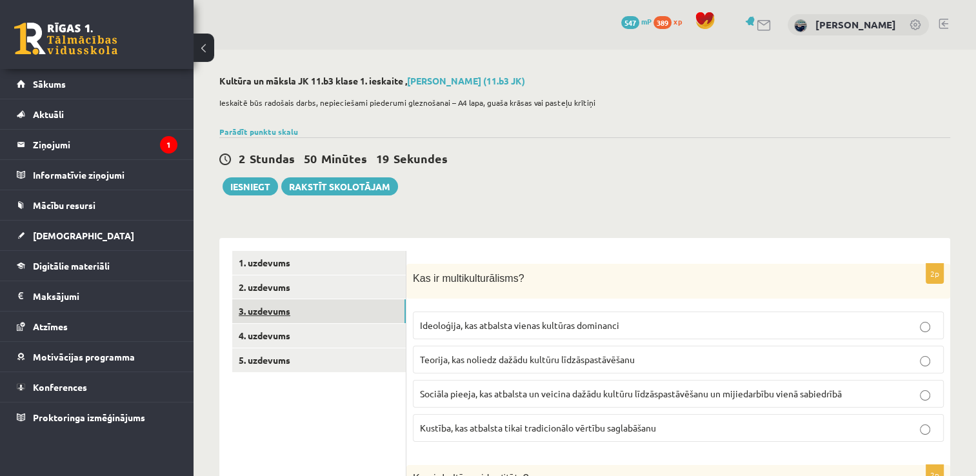
click at [275, 303] on link "3. uzdevums" at bounding box center [319, 311] width 174 height 24
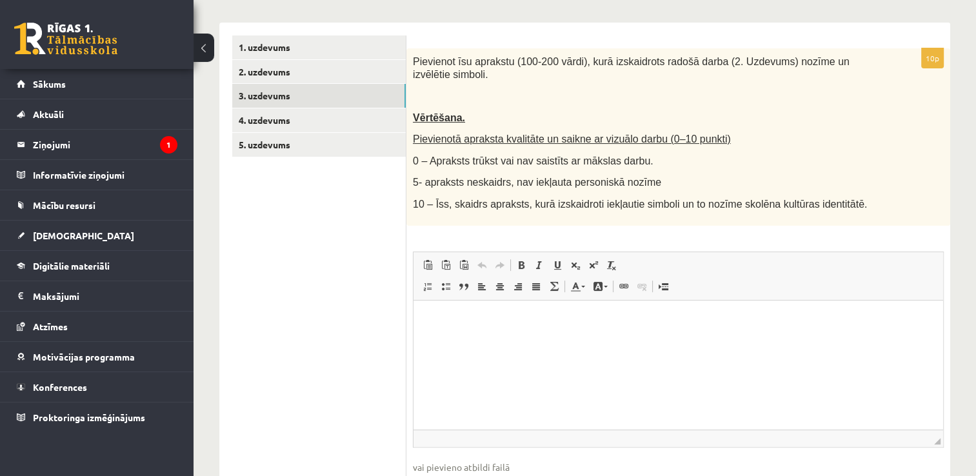
scroll to position [194, 0]
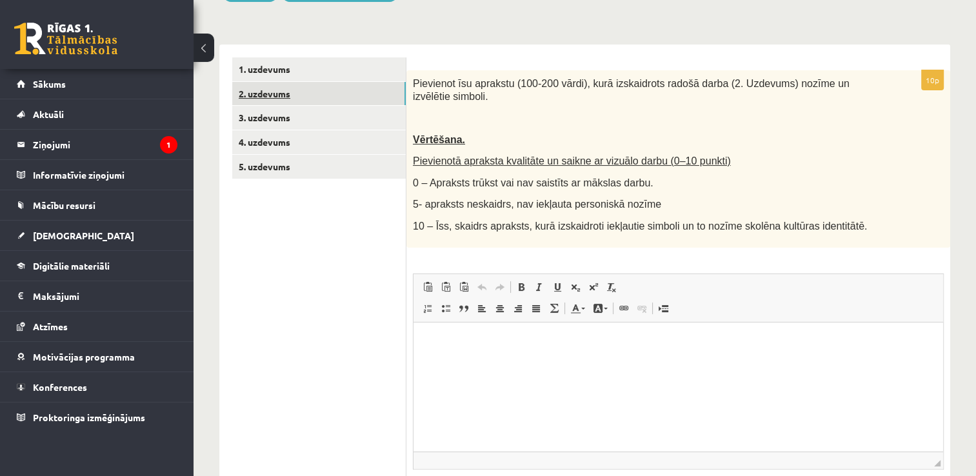
click at [295, 97] on link "2. uzdevums" at bounding box center [319, 94] width 174 height 24
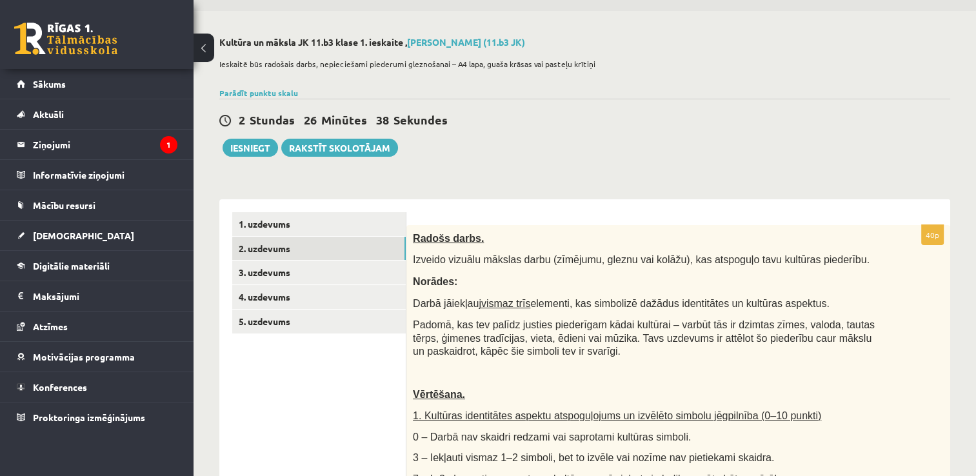
scroll to position [0, 0]
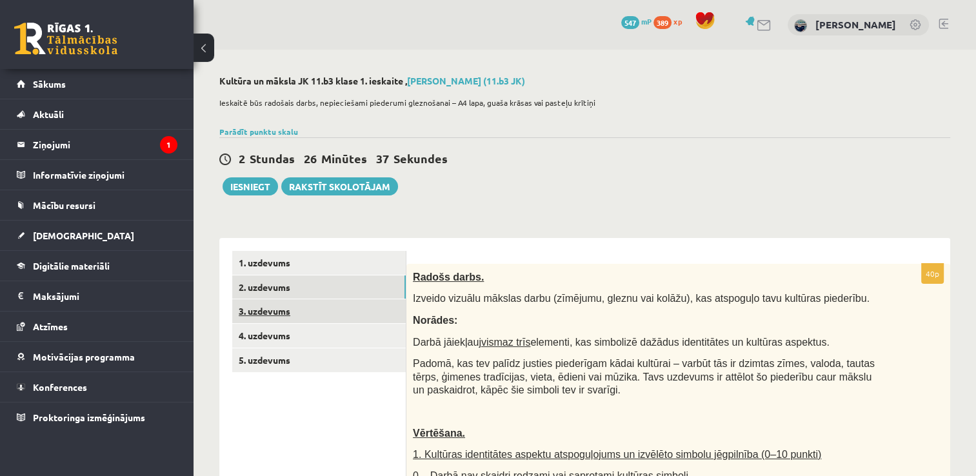
click at [295, 308] on link "3. uzdevums" at bounding box center [319, 311] width 174 height 24
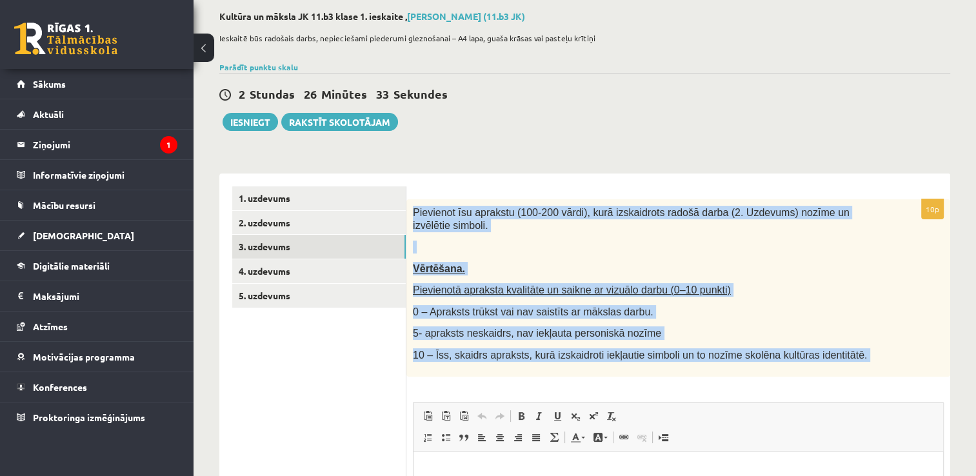
drag, startPoint x: 414, startPoint y: 212, endPoint x: 814, endPoint y: 397, distance: 441.6
click at [814, 397] on div "10p Pievienot īsu aprakstu (100-200 vārdi), kurā izskaidrots radošā darba (2. U…" at bounding box center [678, 435] width 544 height 472
copy div "Pievienot īsu aprakstu (100-200 vārdi), kurā izskaidrots radošā darba (2. Uzdev…"
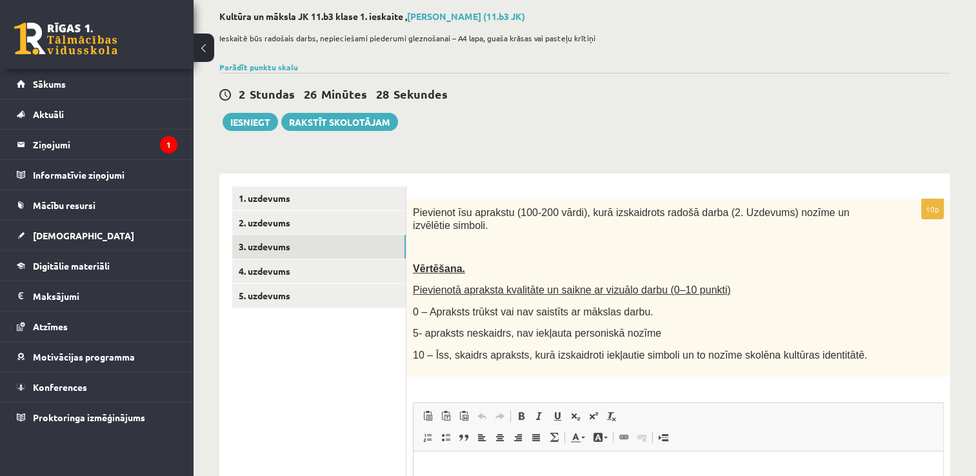
click at [655, 127] on div "2 Stundas 26 Minūtes 28 Sekundes Ieskaite saglabāta! Iesniegt Rakstīt skolotājam" at bounding box center [584, 102] width 731 height 58
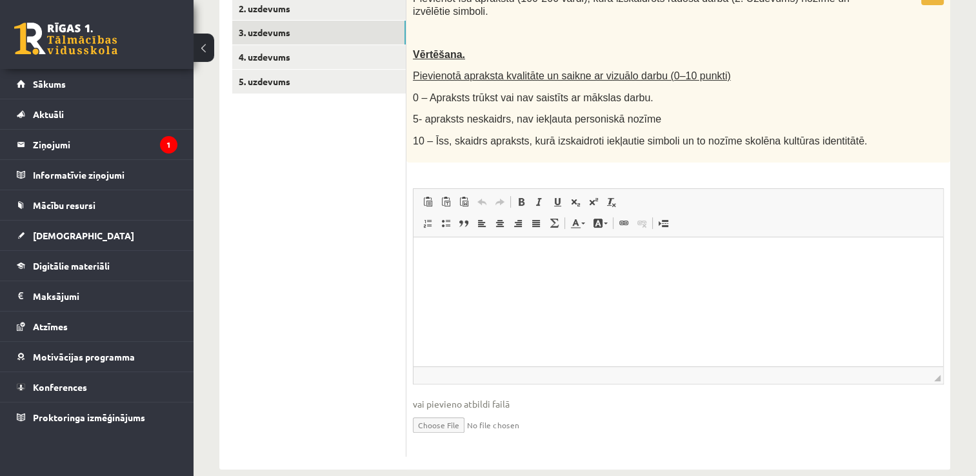
scroll to position [284, 0]
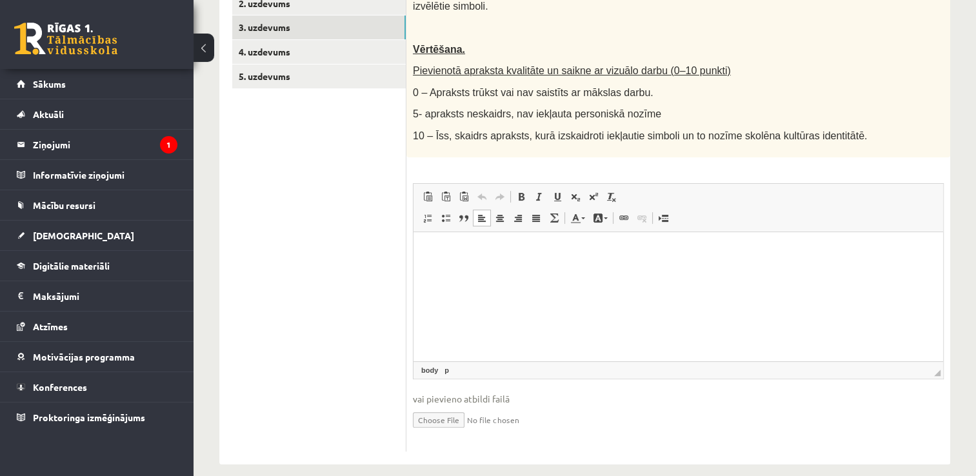
click at [521, 255] on p "Rich Text Editor, wiswyg-editor-user-answer-47433832425140" at bounding box center [678, 252] width 504 height 14
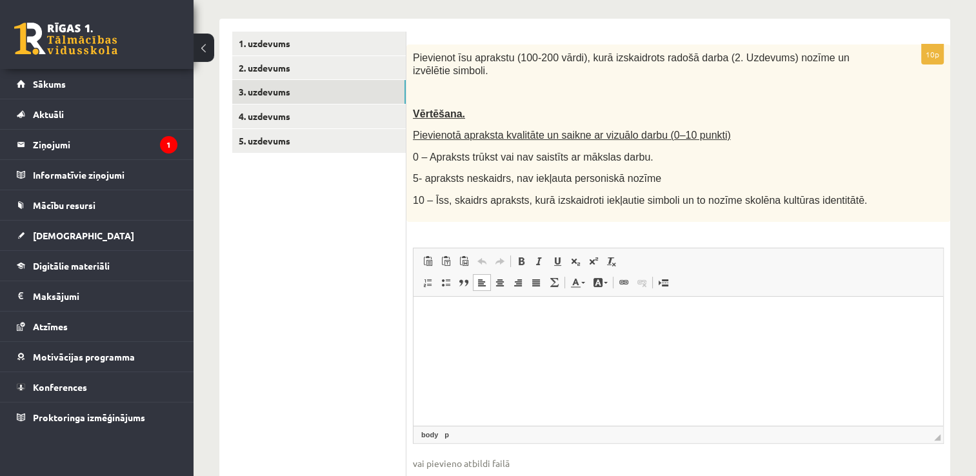
scroll to position [219, 0]
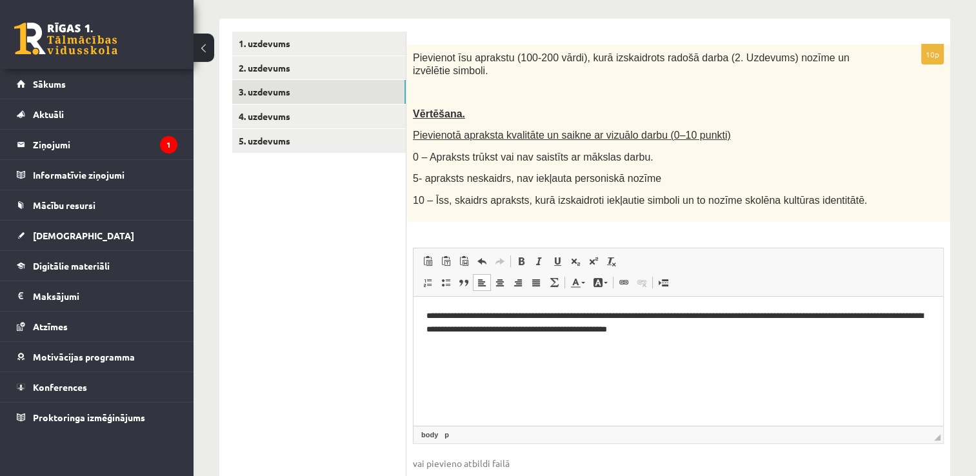
click at [843, 252] on span "Paste Keyboard shortcut Ctrl+V Paste as plain text Keyboard shortcut Ctrl+Shift…" at bounding box center [678, 262] width 519 height 21
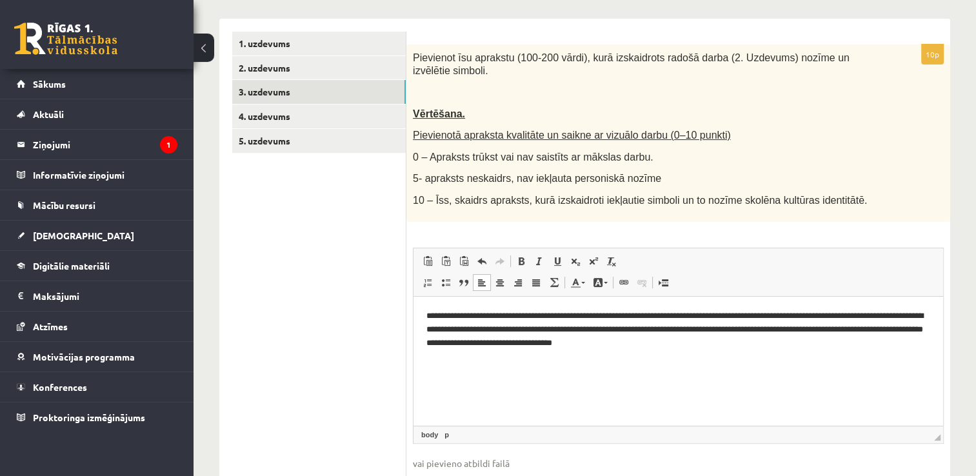
scroll to position [225, 0]
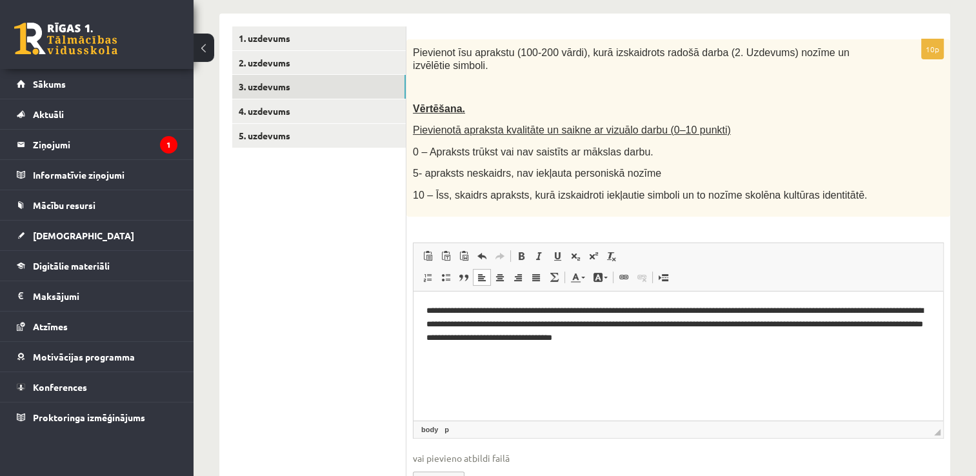
click at [798, 336] on p "**********" at bounding box center [678, 324] width 505 height 40
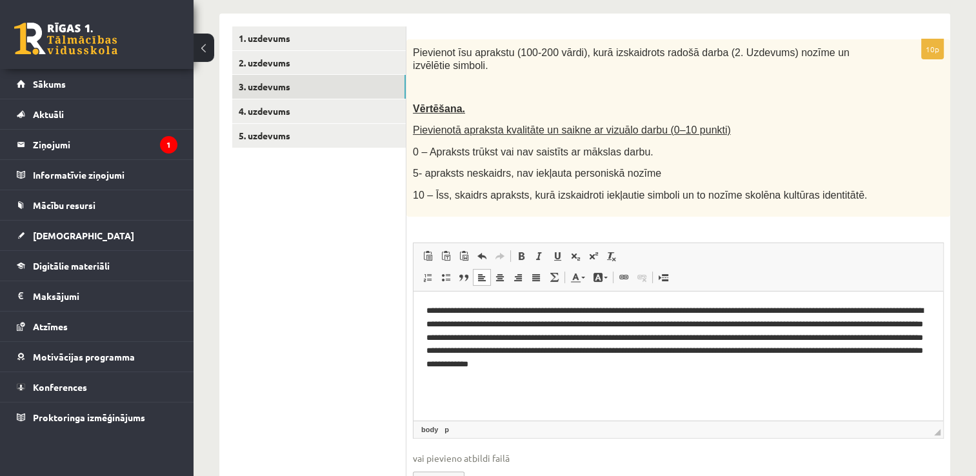
click at [823, 358] on p "**********" at bounding box center [678, 337] width 505 height 67
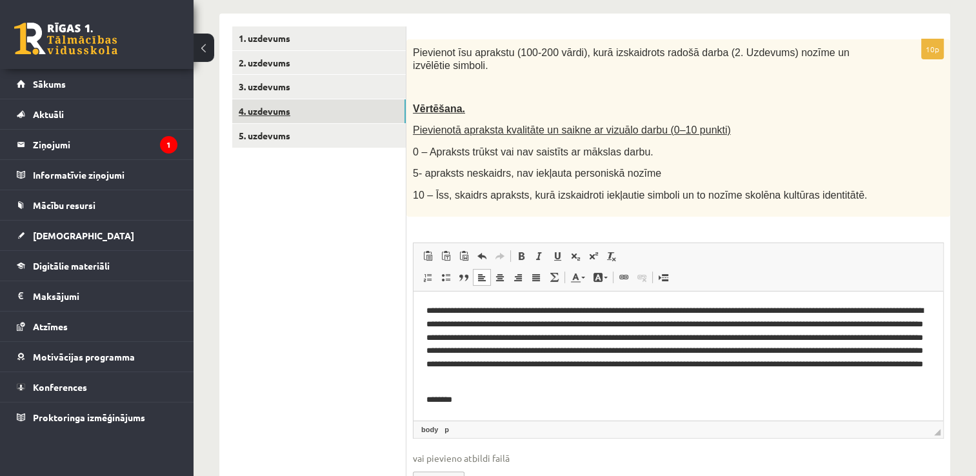
click at [315, 112] on link "4. uzdevums" at bounding box center [319, 111] width 174 height 24
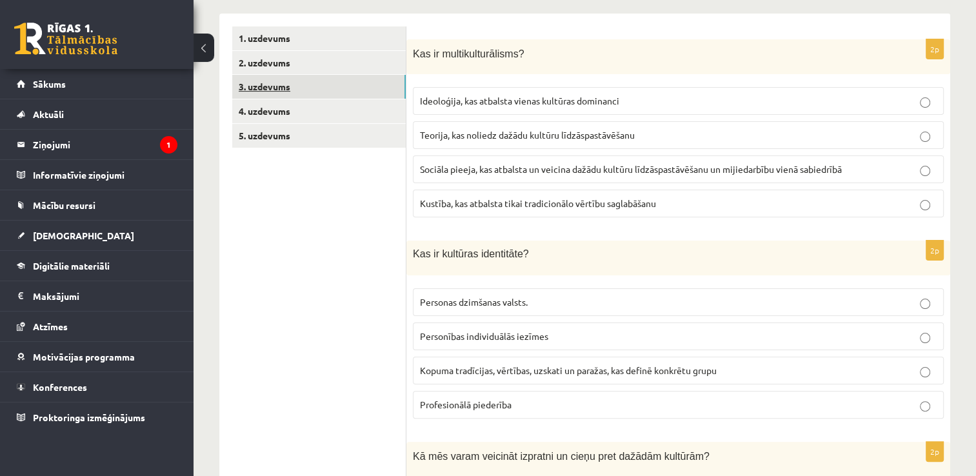
click at [280, 83] on link "3. uzdevums" at bounding box center [319, 87] width 174 height 24
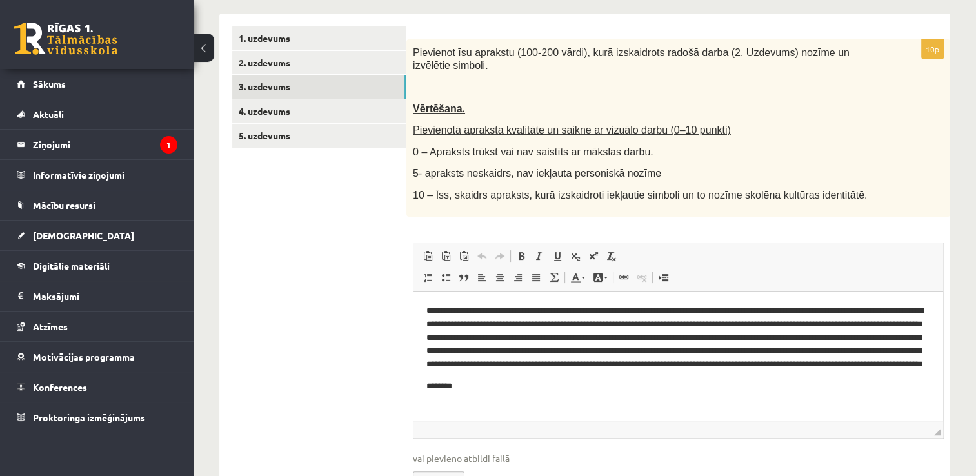
scroll to position [0, 0]
click at [283, 65] on link "2. uzdevums" at bounding box center [319, 63] width 174 height 24
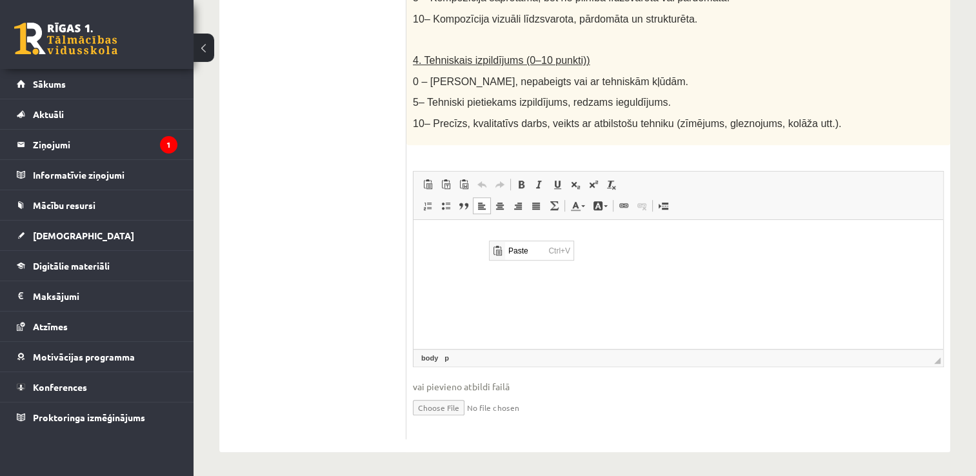
click at [445, 401] on input "file" at bounding box center [678, 407] width 531 height 26
type input "**********"
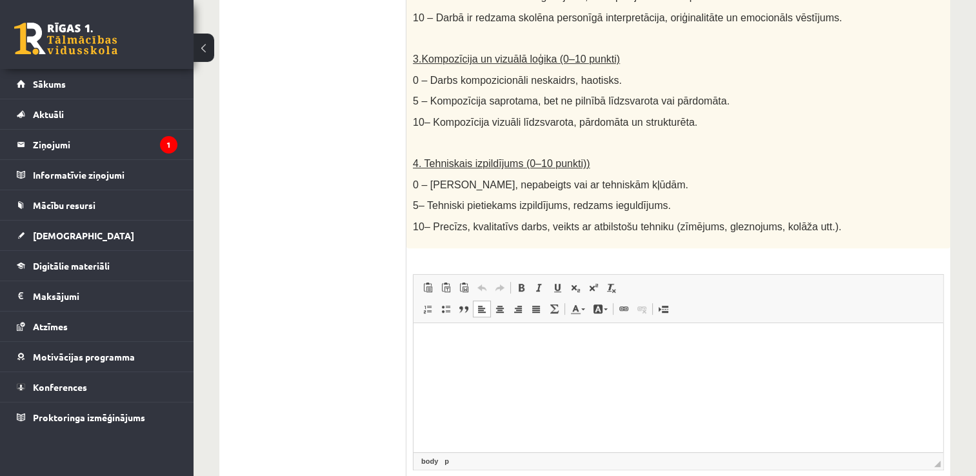
scroll to position [755, 0]
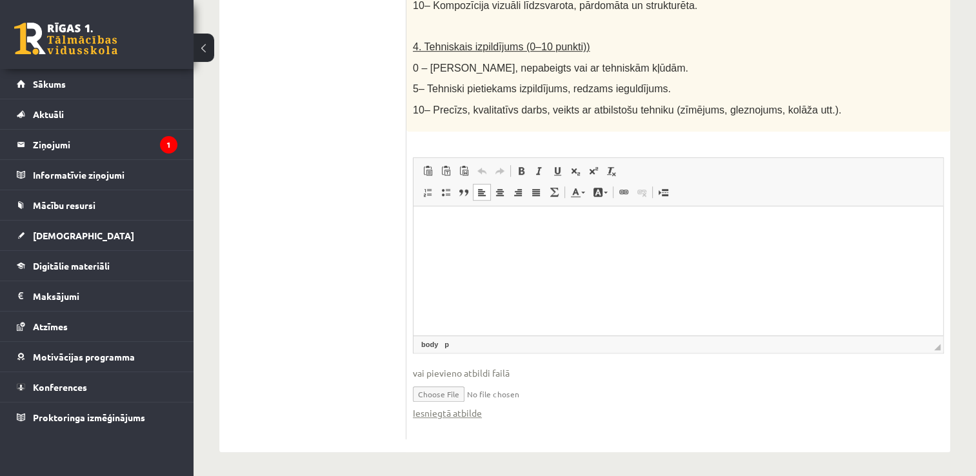
click at [480, 235] on html at bounding box center [679, 225] width 530 height 39
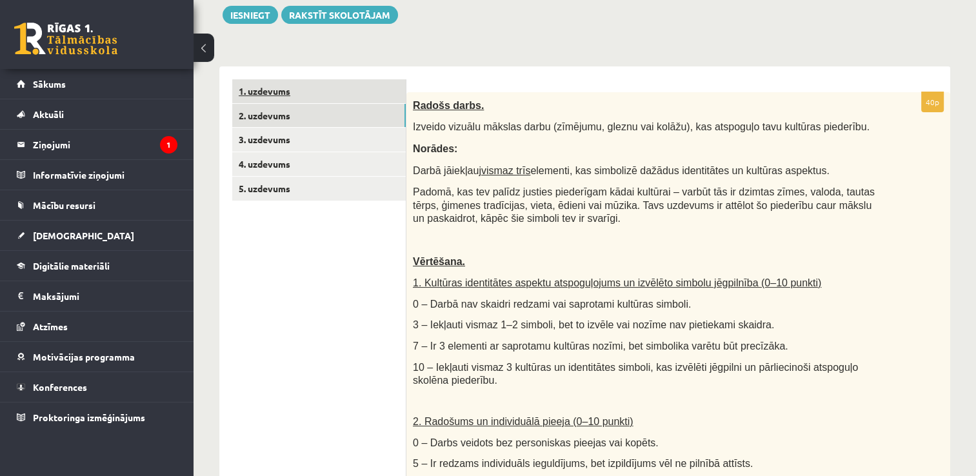
scroll to position [110, 0]
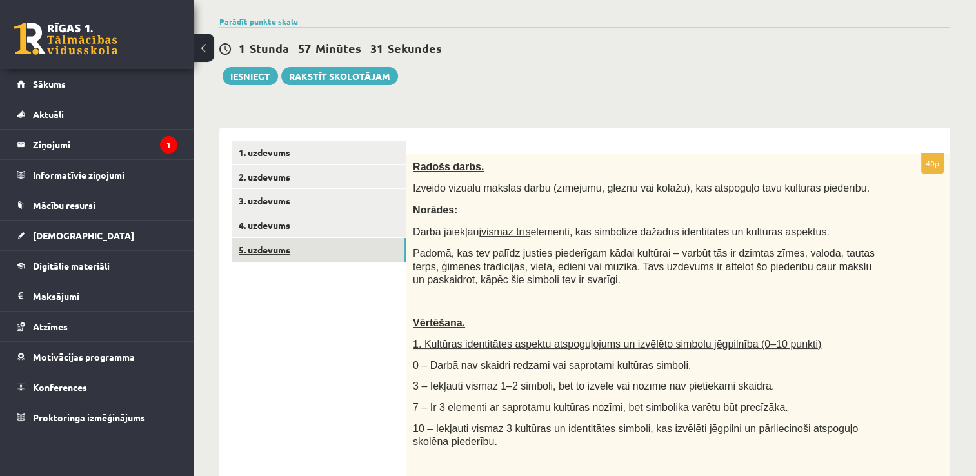
click at [263, 246] on link "5. uzdevums" at bounding box center [319, 250] width 174 height 24
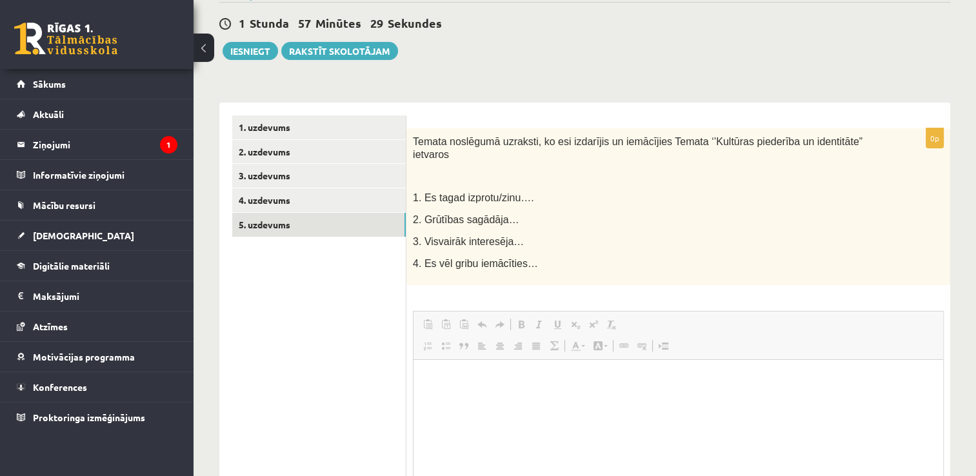
scroll to position [0, 0]
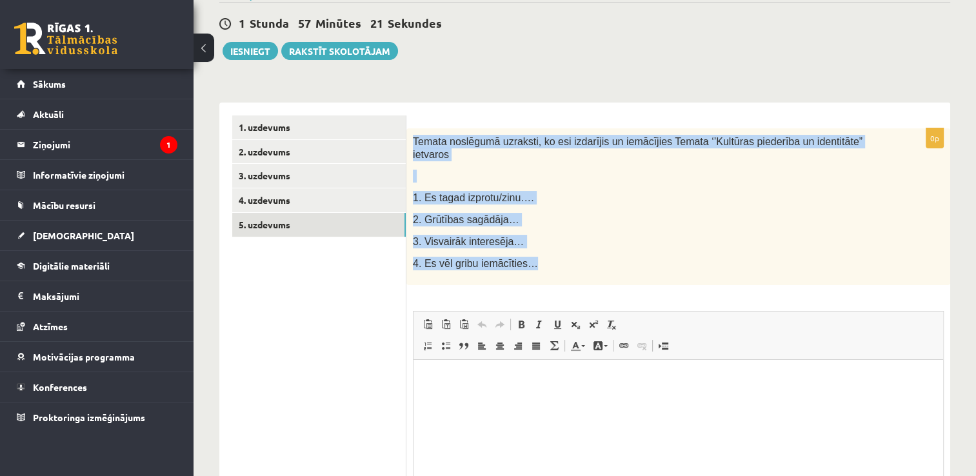
drag, startPoint x: 415, startPoint y: 141, endPoint x: 548, endPoint y: 243, distance: 167.9
click at [548, 243] on div "Temata noslēgumā uzraksti, ko esi izdarījis un iemācījies Temata ‘’Kultūras pie…" at bounding box center [678, 206] width 544 height 157
drag, startPoint x: 548, startPoint y: 243, endPoint x: 459, endPoint y: 179, distance: 109.6
copy div "Temata noslēgumā uzraksti, ko esi izdarījis un iemācījies Temata ‘’Kultūras pie…"
click at [566, 257] on p "4. Es vēl gribu iemācīties…" at bounding box center [646, 264] width 466 height 14
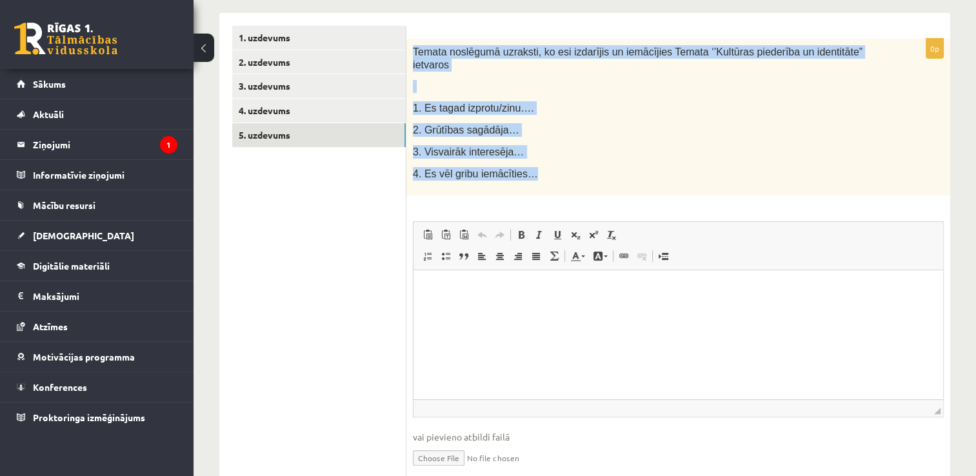
scroll to position [263, 0]
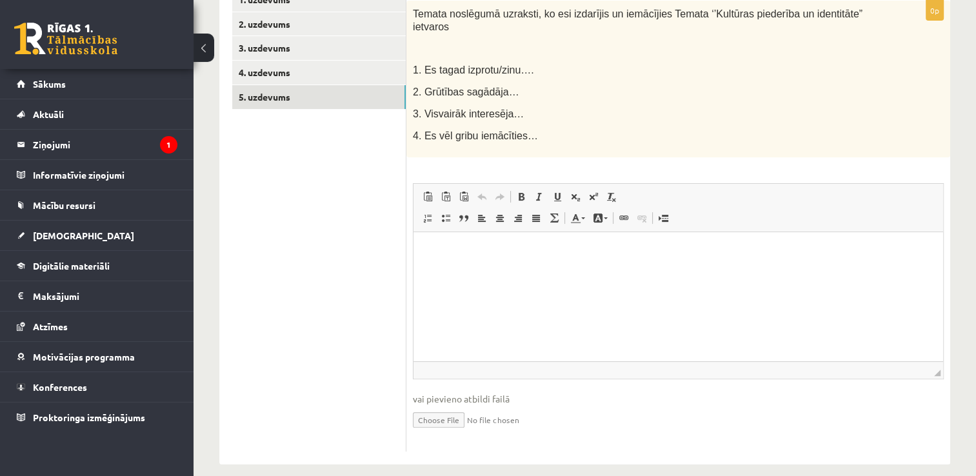
click at [280, 189] on ul "1. uzdevums 2. uzdevums 3. uzdevums 4. uzdevums 5. uzdevums" at bounding box center [319, 220] width 174 height 464
click at [507, 255] on p "Rich Text Editor, wiswyg-editor-user-answer-47433834232840" at bounding box center [678, 252] width 504 height 14
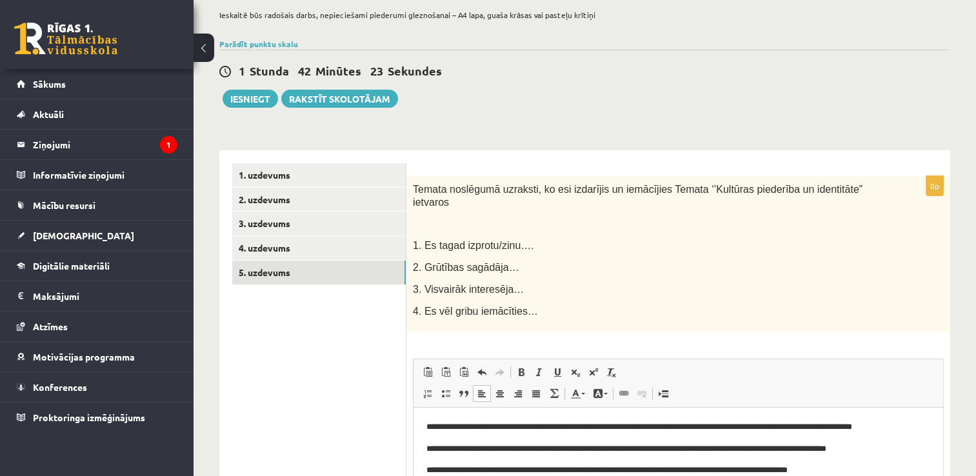
scroll to position [194, 0]
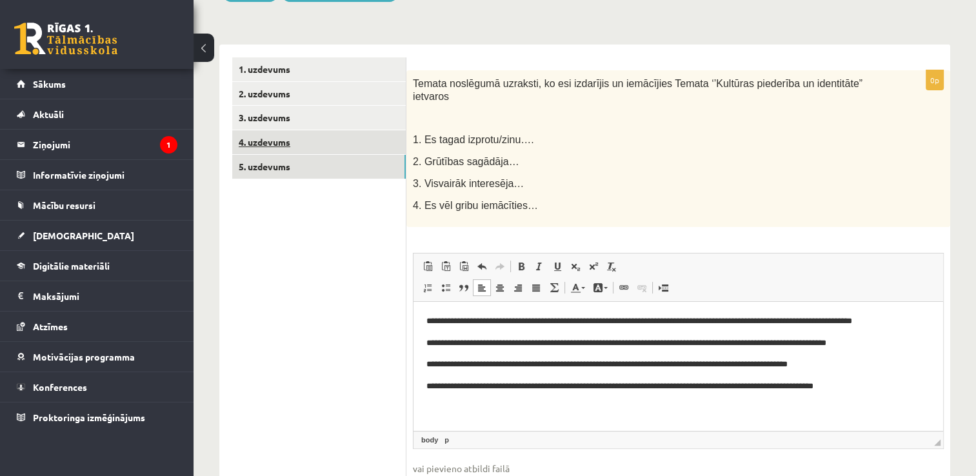
click at [310, 141] on link "4. uzdevums" at bounding box center [319, 142] width 174 height 24
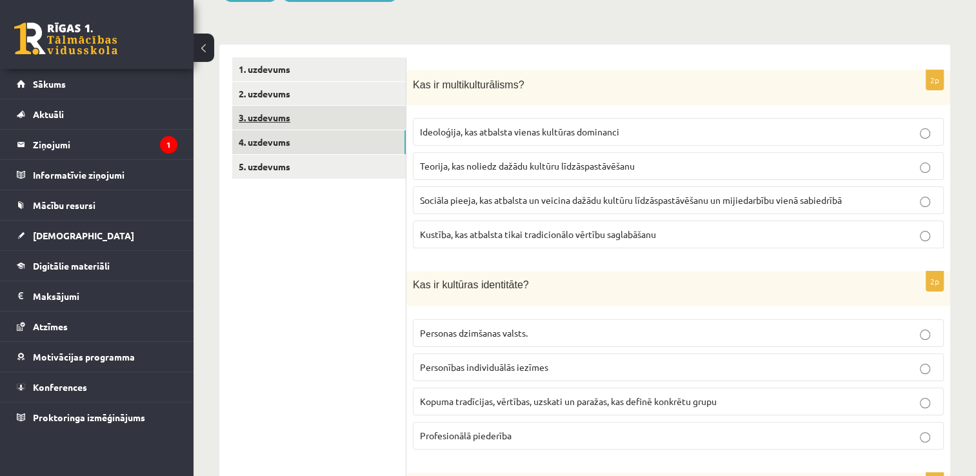
click at [285, 117] on link "3. uzdevums" at bounding box center [319, 118] width 174 height 24
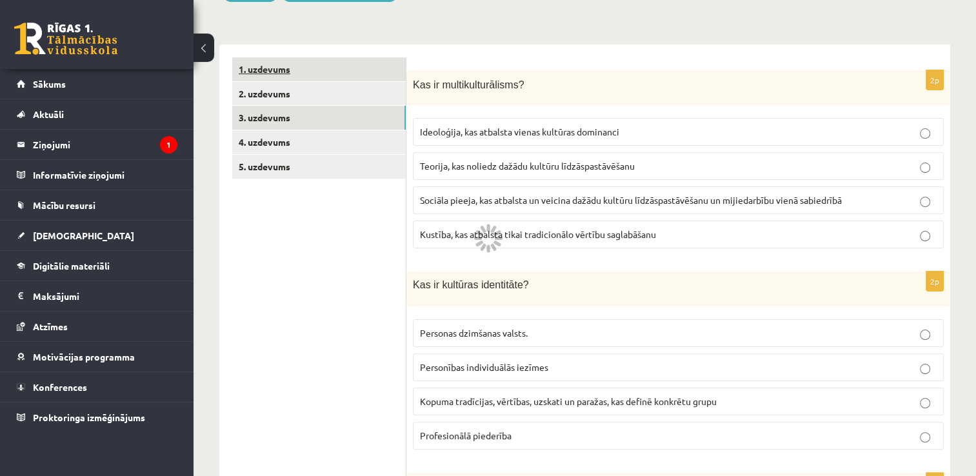
scroll to position [155, 0]
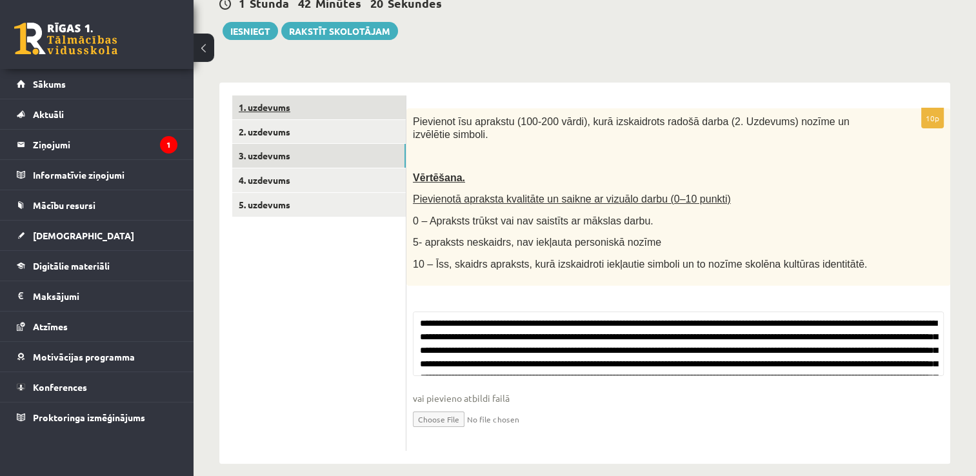
click at [280, 103] on link "1. uzdevums" at bounding box center [319, 107] width 174 height 24
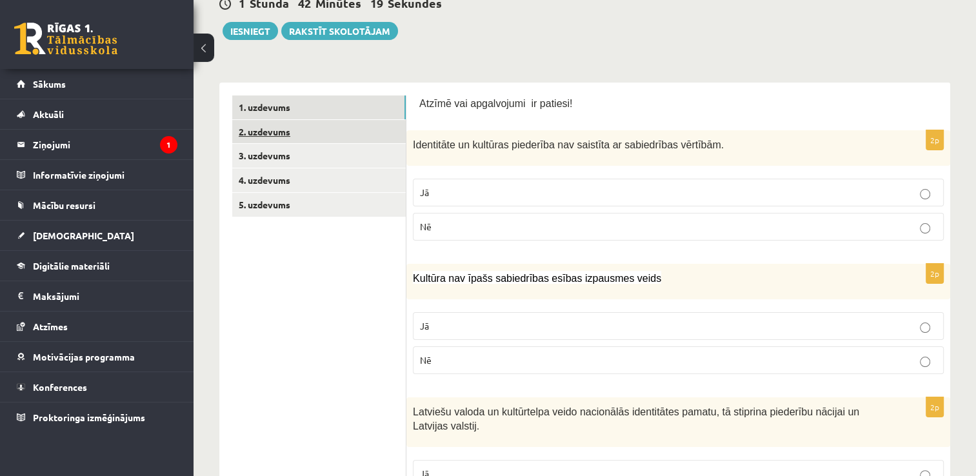
click at [268, 125] on link "2. uzdevums" at bounding box center [319, 132] width 174 height 24
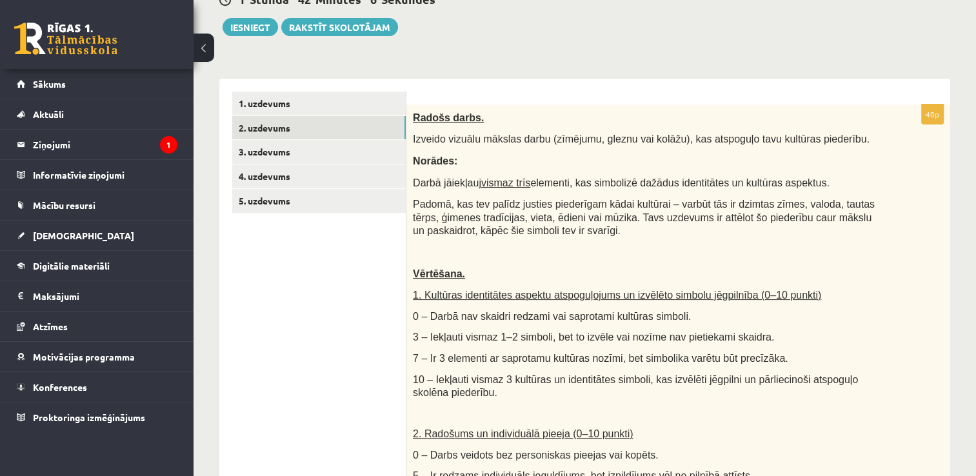
scroll to position [0, 0]
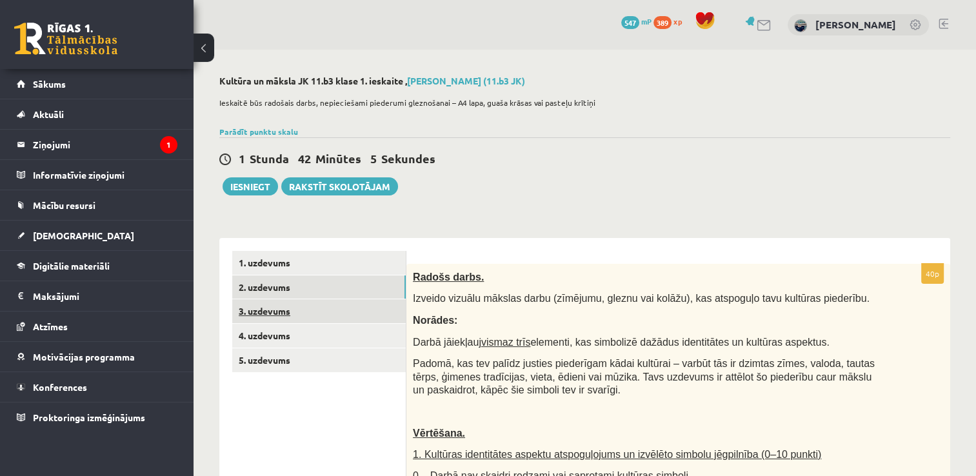
click at [276, 299] on link "3. uzdevums" at bounding box center [319, 311] width 174 height 24
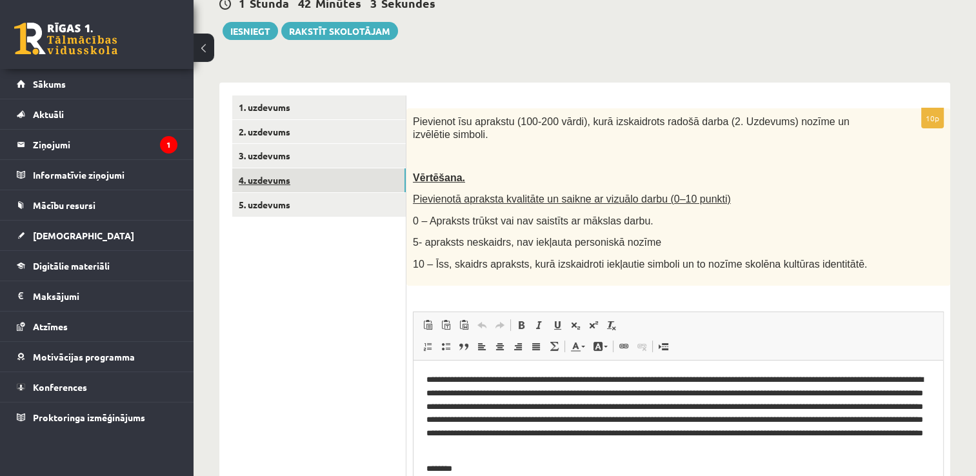
click at [271, 177] on link "4. uzdevums" at bounding box center [319, 180] width 174 height 24
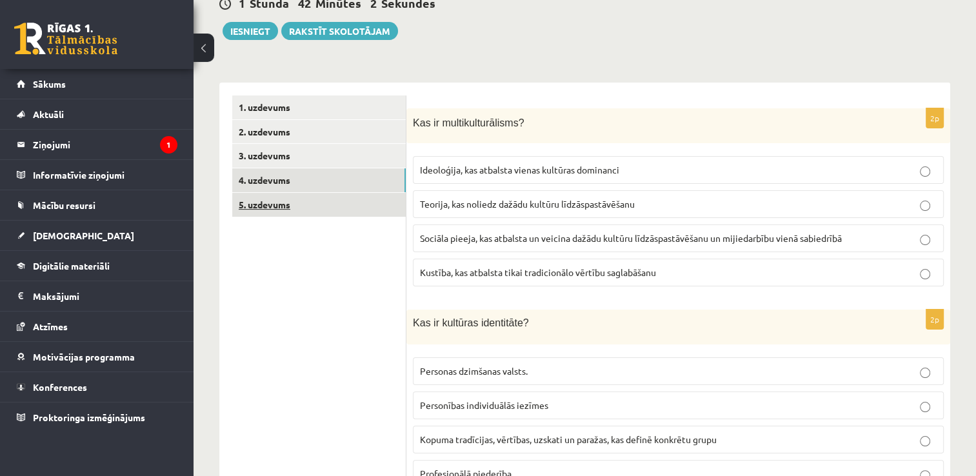
click at [282, 209] on link "5. uzdevums" at bounding box center [319, 205] width 174 height 24
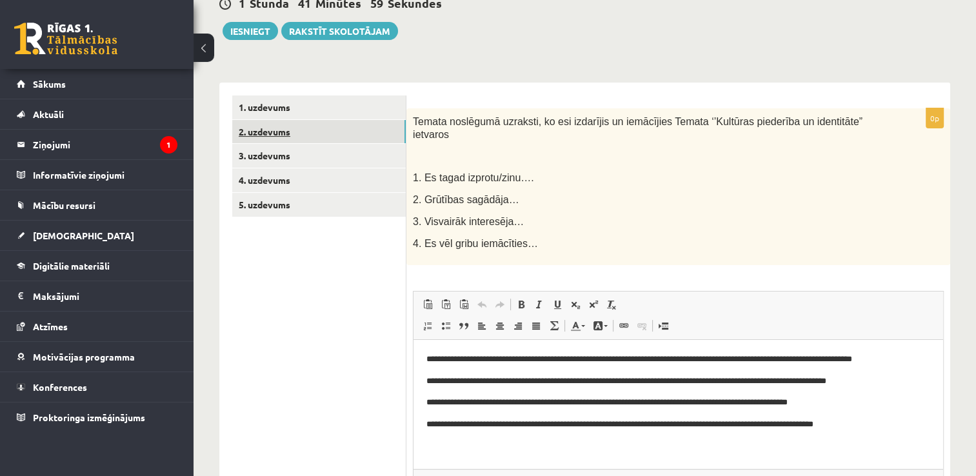
click at [296, 133] on link "2. uzdevums" at bounding box center [319, 132] width 174 height 24
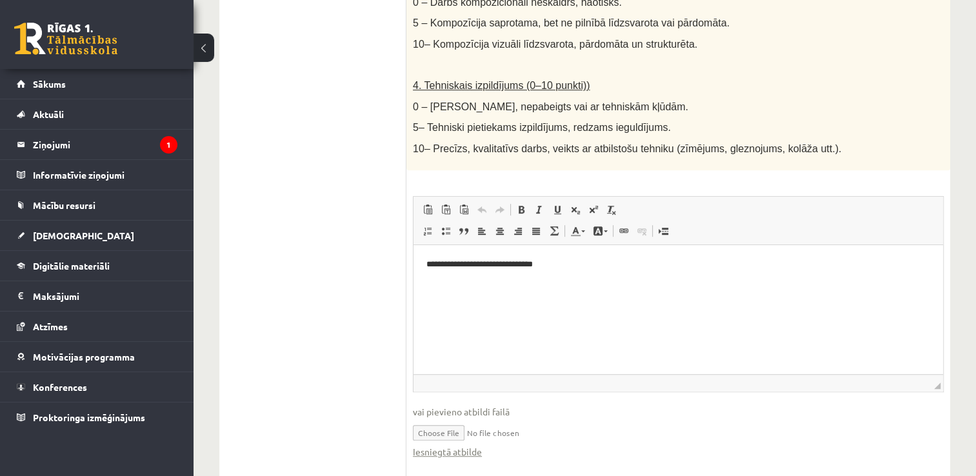
scroll to position [755, 0]
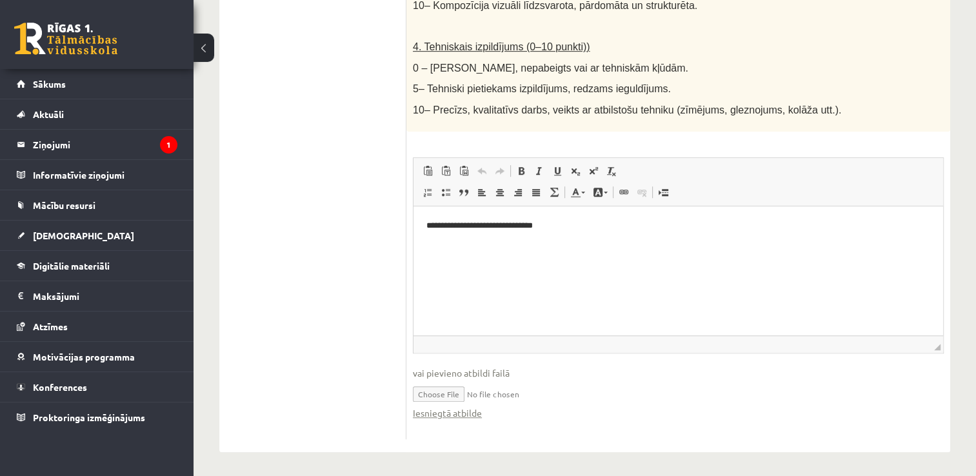
click at [425, 386] on input "file" at bounding box center [678, 393] width 531 height 26
type input "**********"
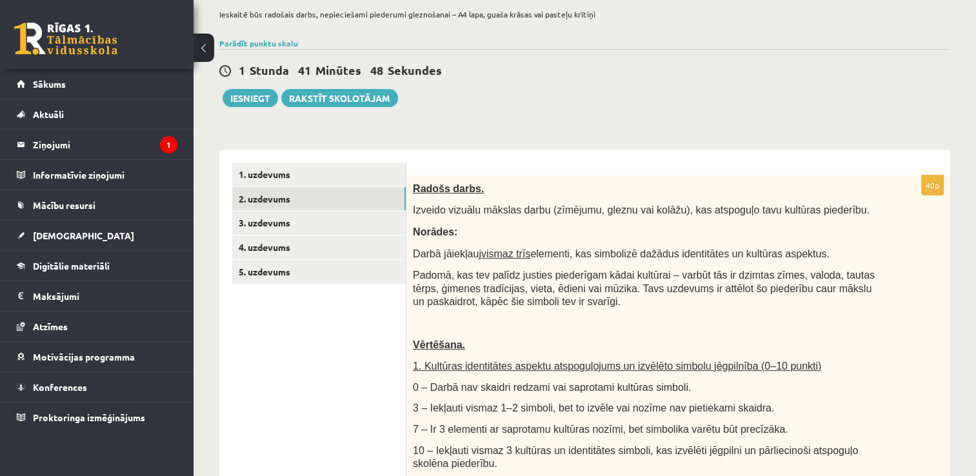
scroll to position [0, 0]
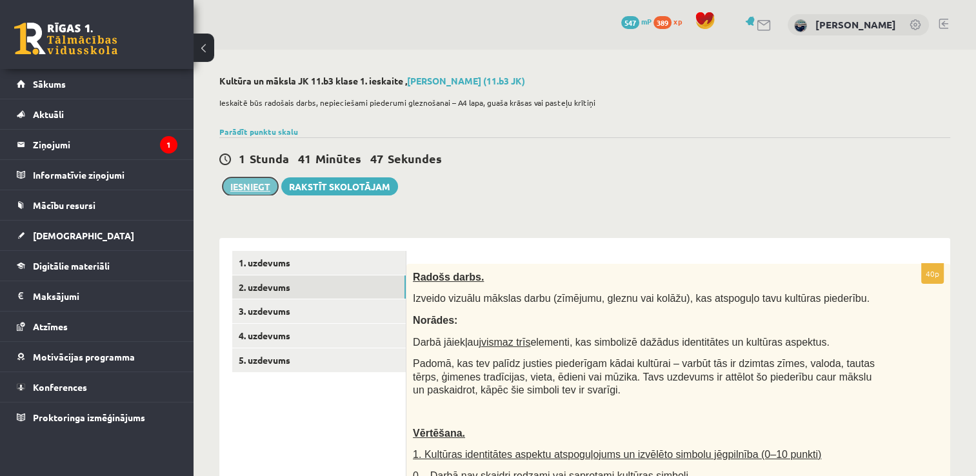
drag, startPoint x: 248, startPoint y: 188, endPoint x: 264, endPoint y: 188, distance: 15.5
click at [248, 187] on button "Iesniegt" at bounding box center [250, 186] width 55 height 18
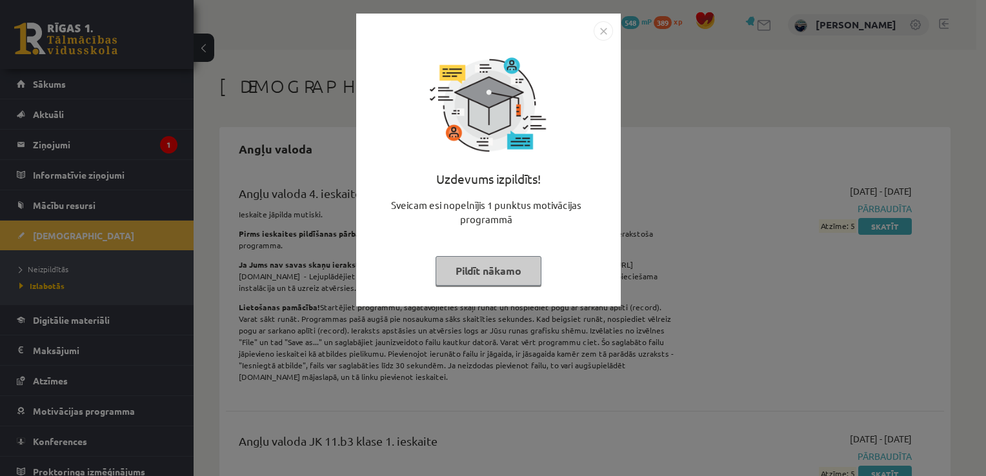
click at [525, 277] on button "Pildīt nākamo" at bounding box center [488, 271] width 106 height 30
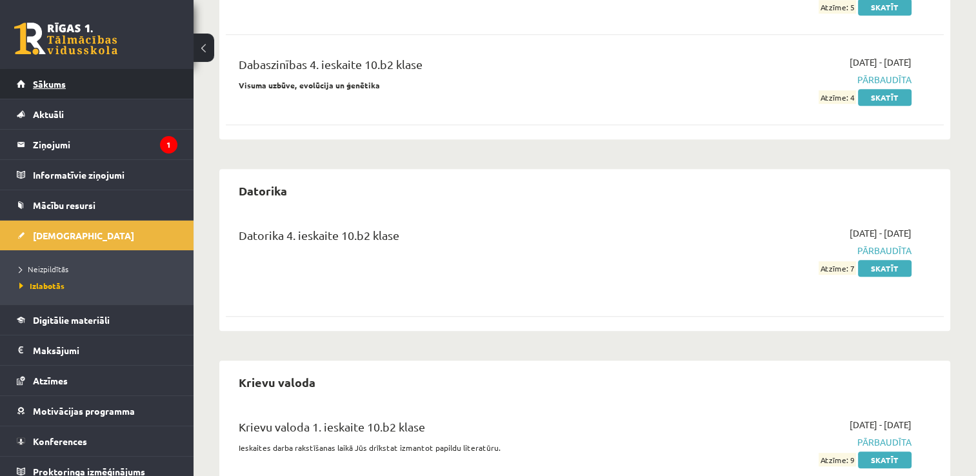
scroll to position [774, 0]
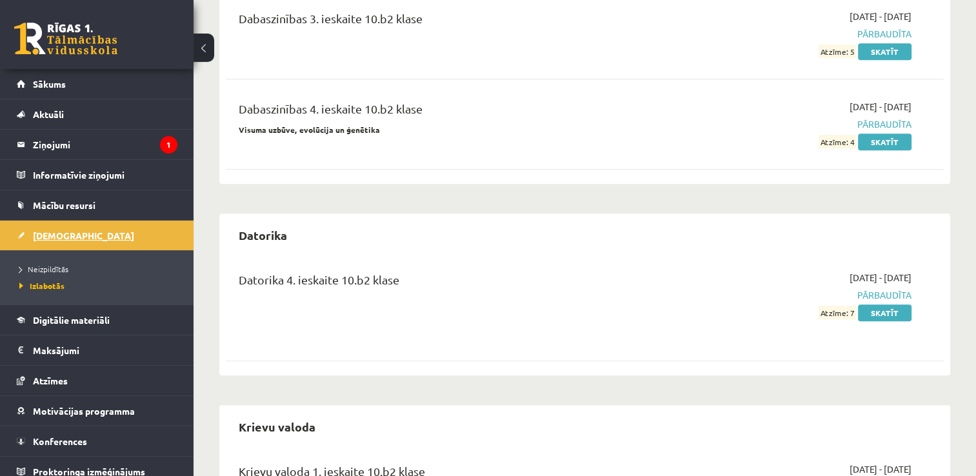
click at [79, 226] on link "[DEMOGRAPHIC_DATA]" at bounding box center [97, 236] width 161 height 30
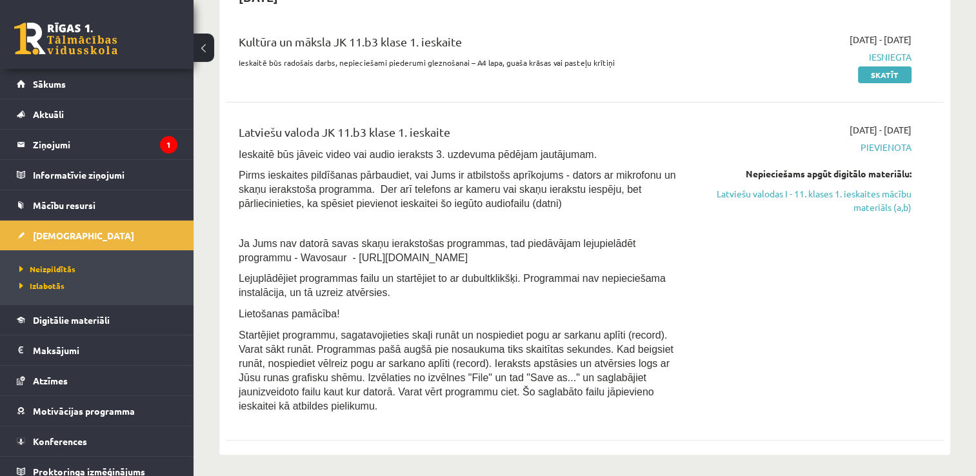
scroll to position [258, 0]
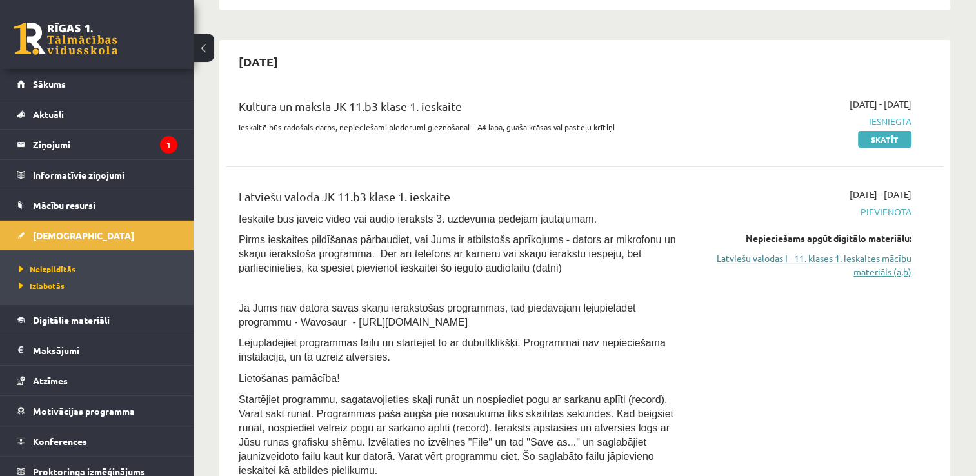
click at [839, 266] on link "Latviešu valodas I - 11. klases 1. ieskaites mācību materiāls (a,b)" at bounding box center [806, 265] width 212 height 27
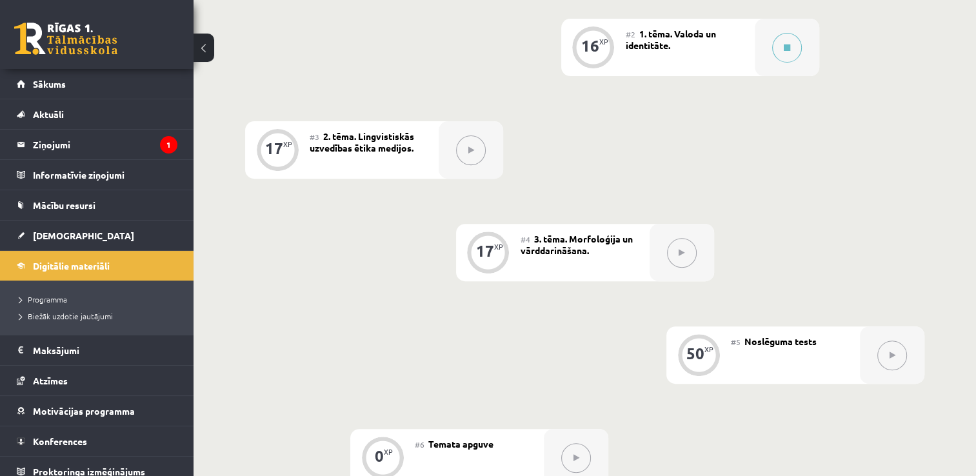
scroll to position [423, 0]
